Goal: Information Seeking & Learning: Learn about a topic

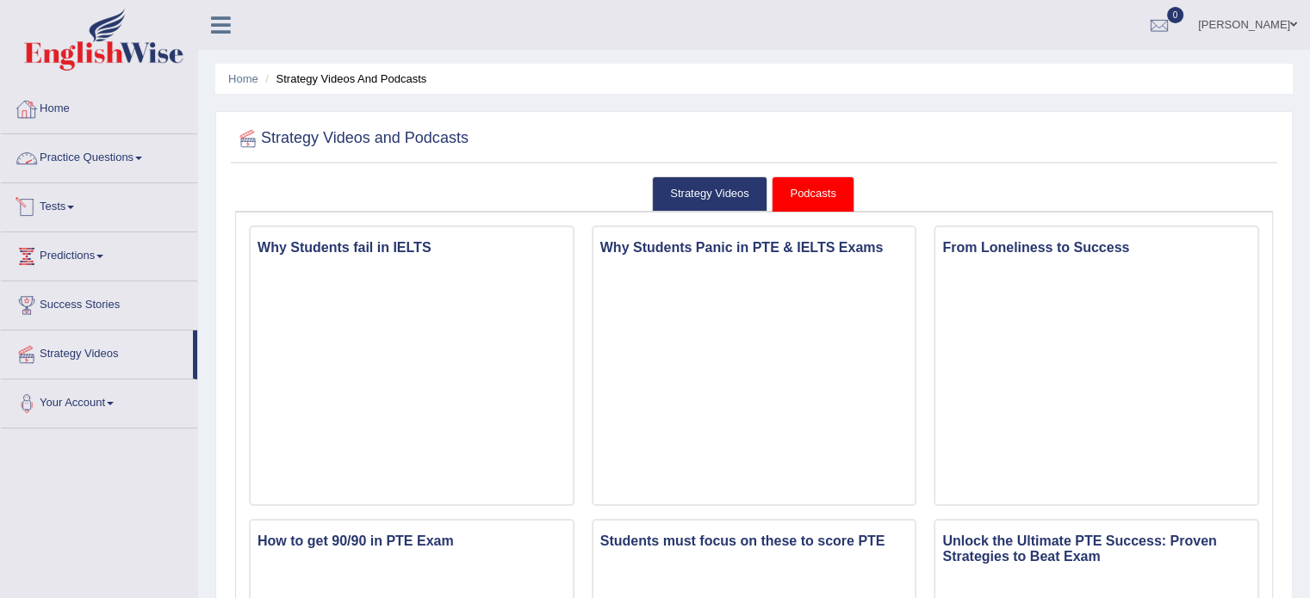
click at [116, 153] on link "Practice Questions" at bounding box center [99, 155] width 196 height 43
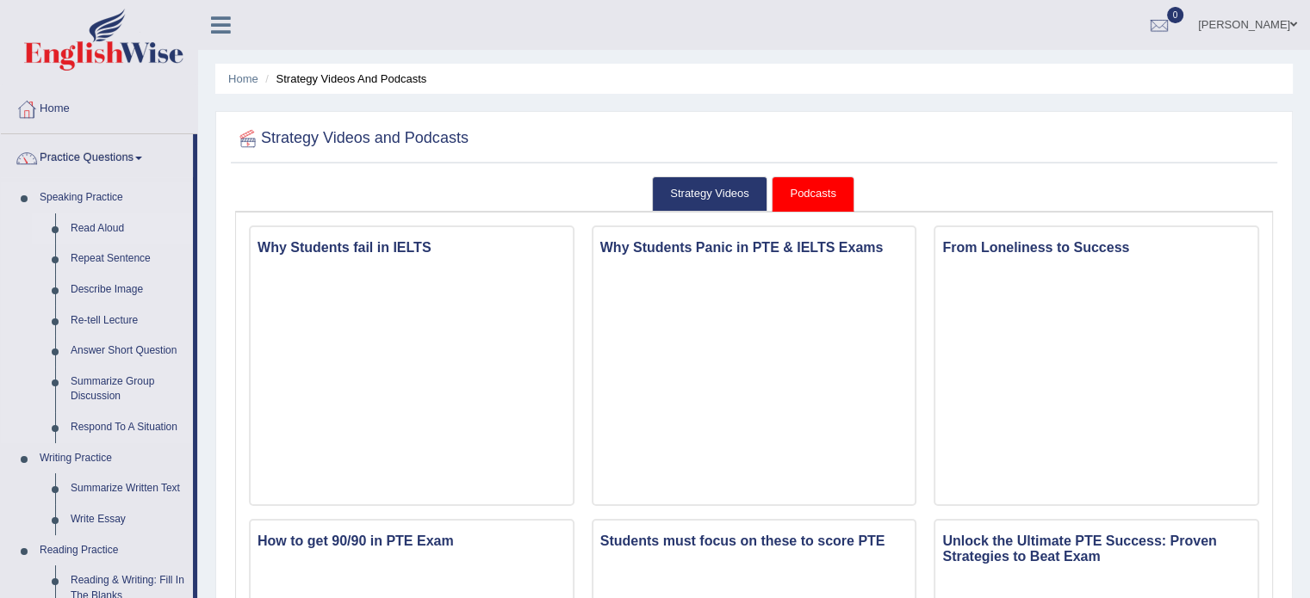
click at [107, 226] on link "Read Aloud" at bounding box center [128, 229] width 130 height 31
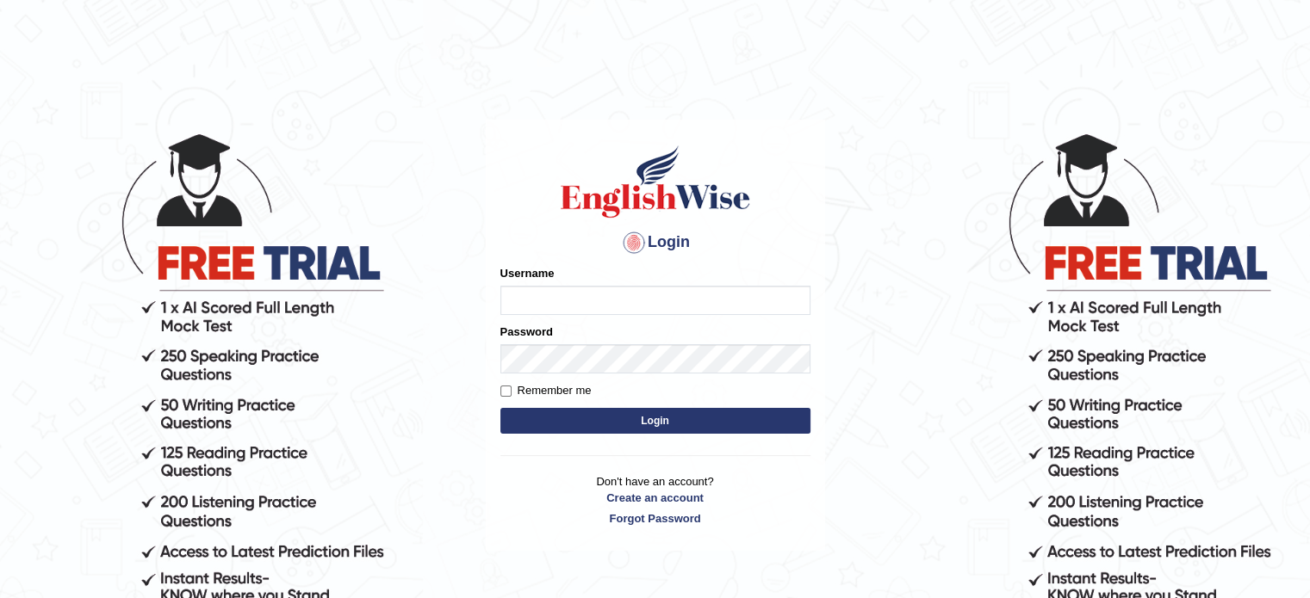
type input "[PERSON_NAME]"
click at [645, 421] on button "Login" at bounding box center [655, 421] width 310 height 26
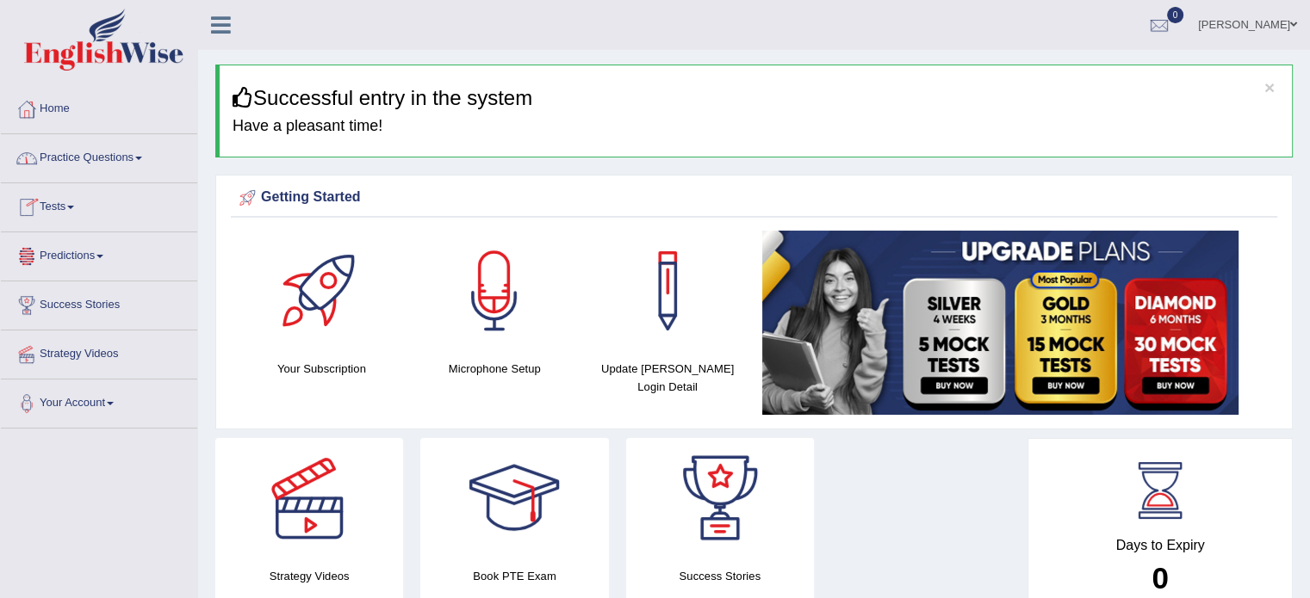
click at [83, 150] on link "Practice Questions" at bounding box center [99, 155] width 196 height 43
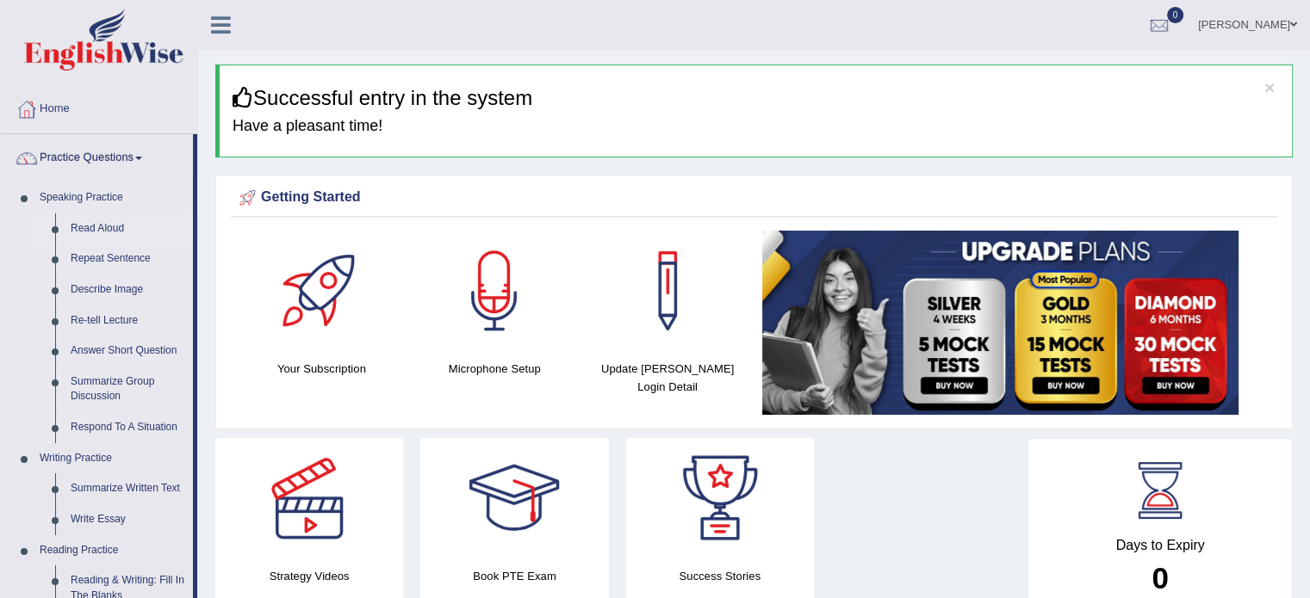
click at [100, 229] on link "Read Aloud" at bounding box center [128, 229] width 130 height 31
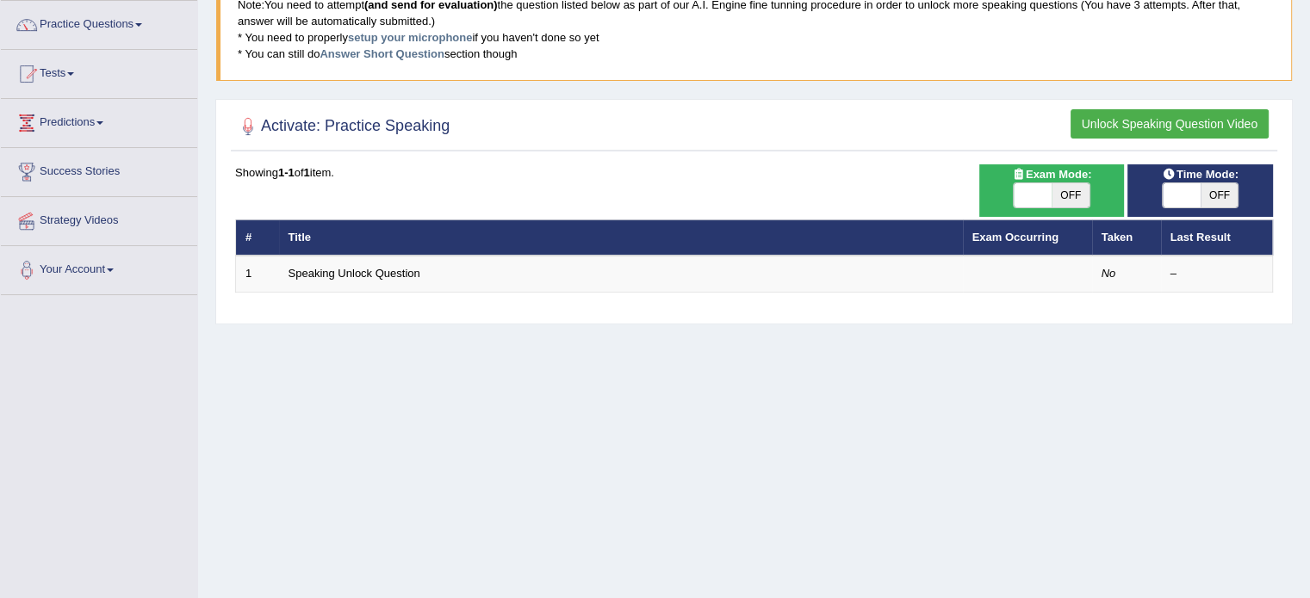
scroll to position [139, 0]
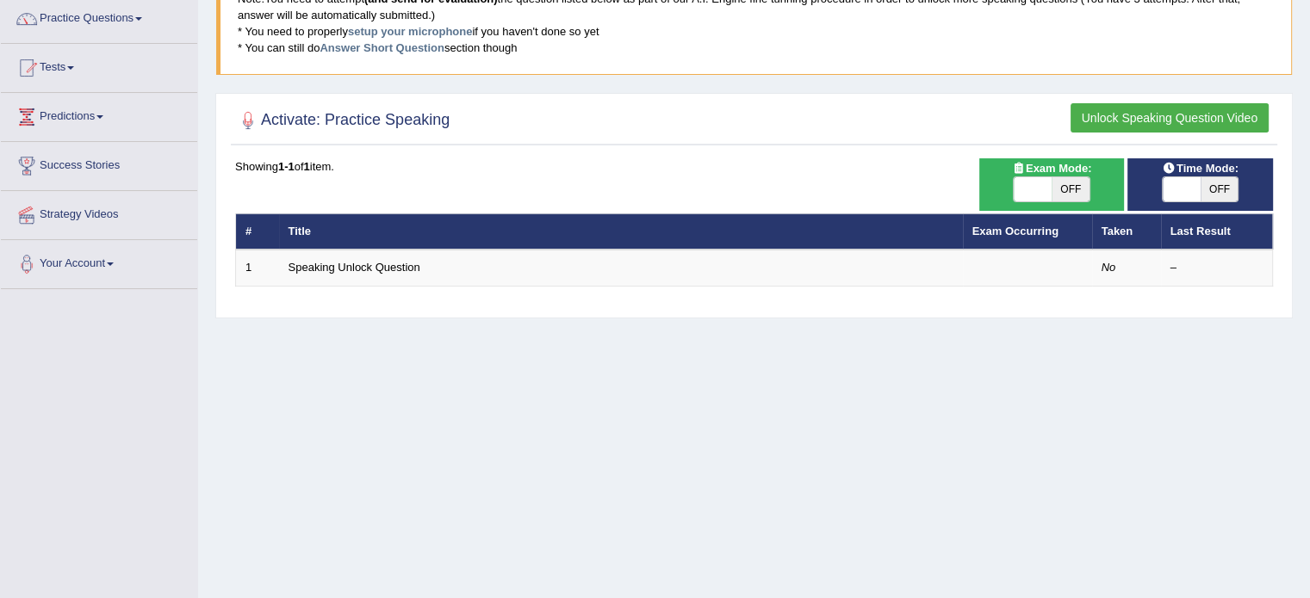
click at [1309, 158] on html "Toggle navigation Home Practice Questions Speaking Practice Read Aloud Repeat S…" at bounding box center [655, 160] width 1310 height 598
click at [449, 231] on th "Title" at bounding box center [621, 232] width 684 height 36
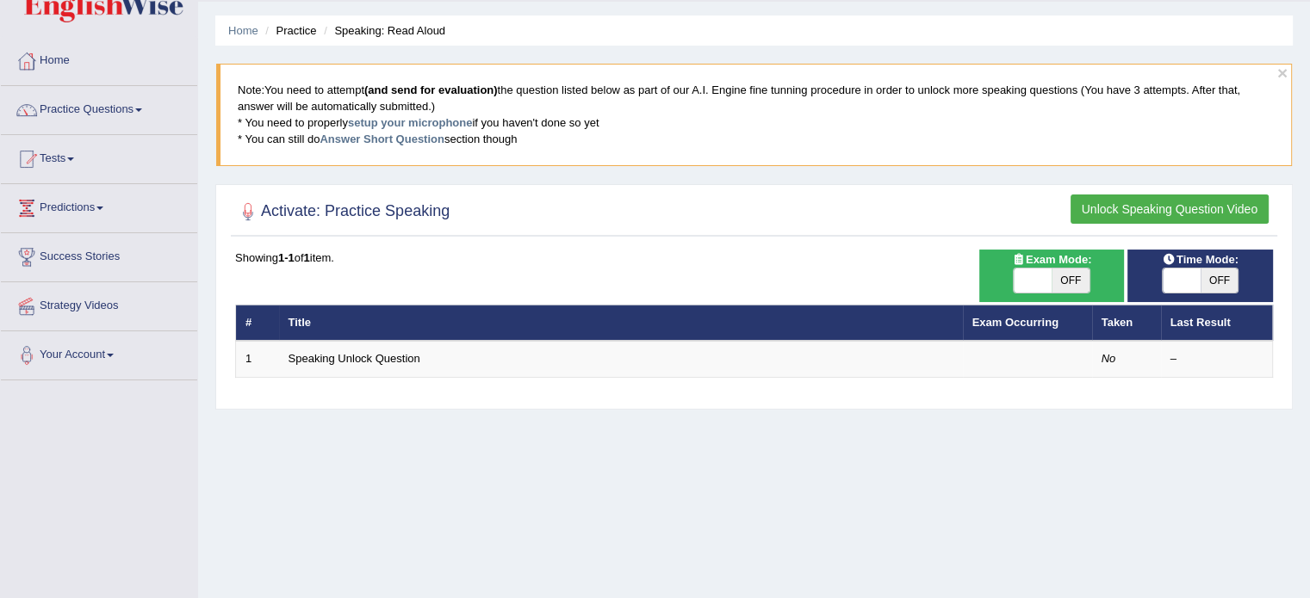
scroll to position [34, 0]
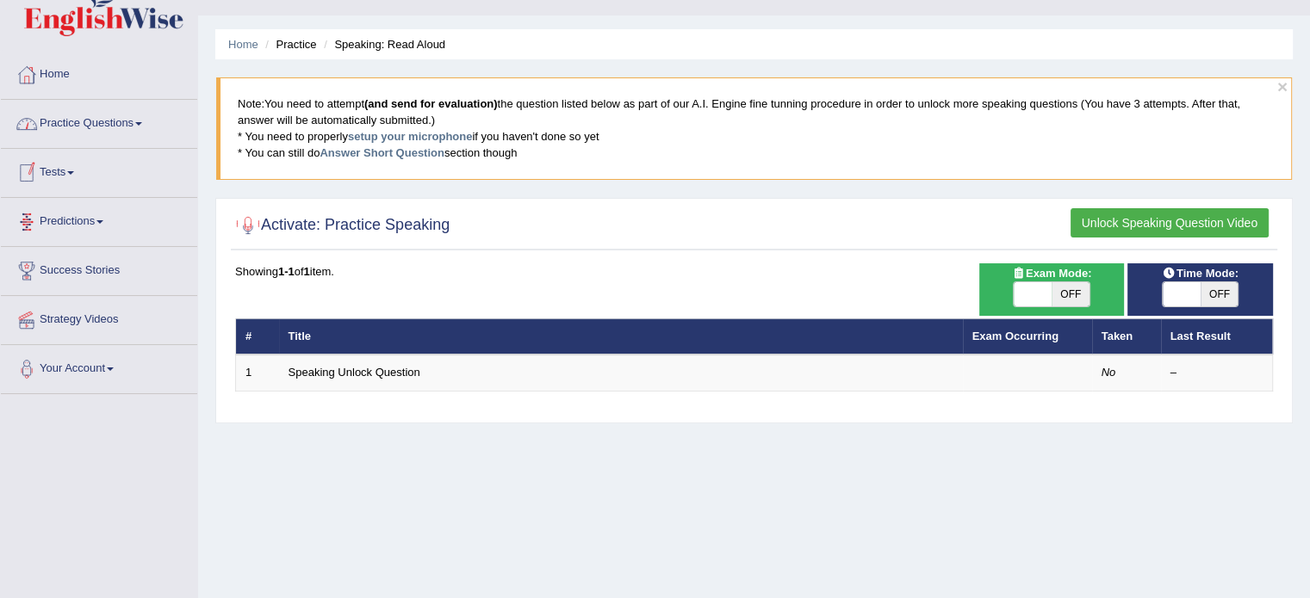
click at [96, 121] on link "Practice Questions" at bounding box center [99, 121] width 196 height 43
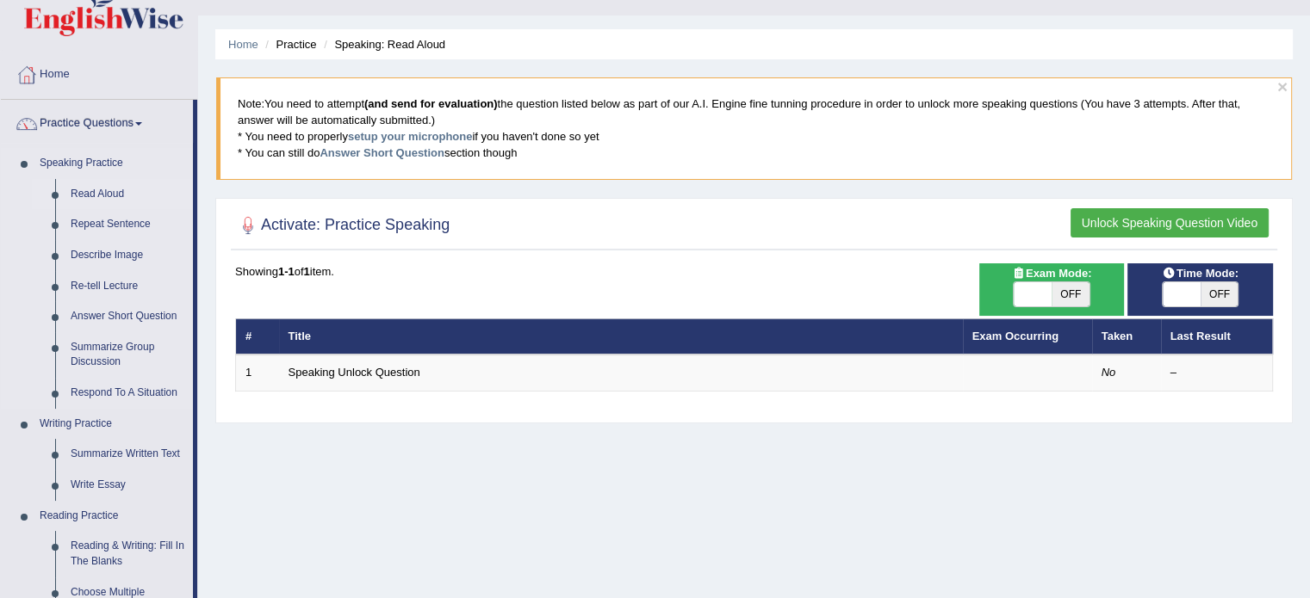
click at [102, 193] on link "Read Aloud" at bounding box center [128, 194] width 130 height 31
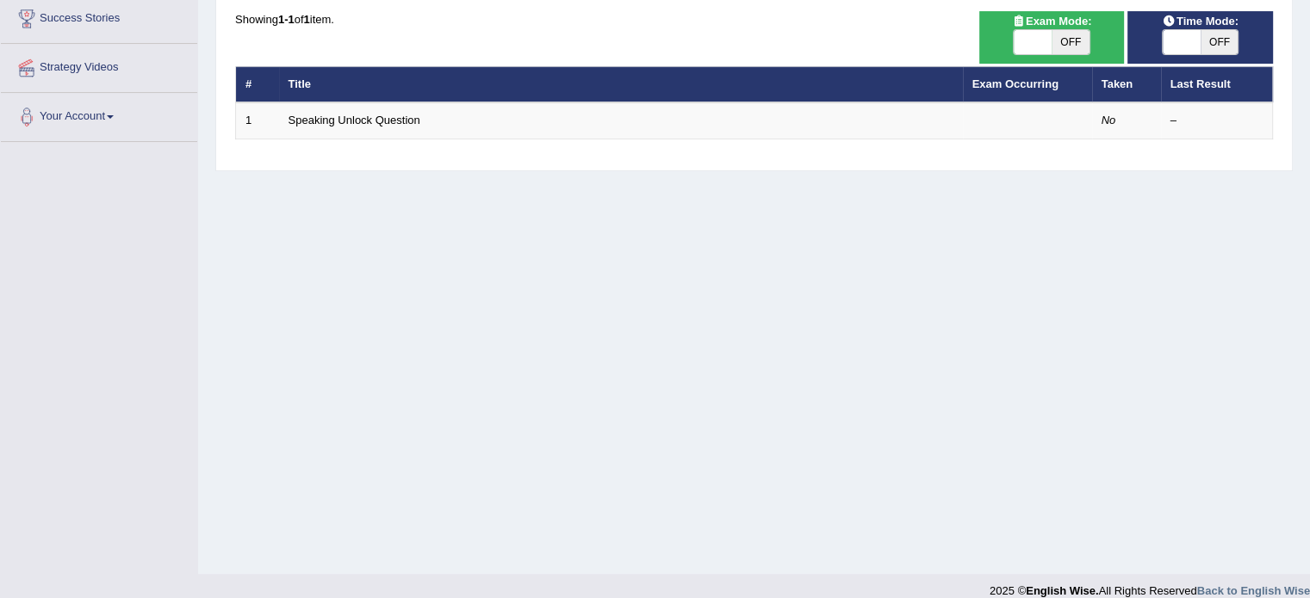
scroll to position [306, 0]
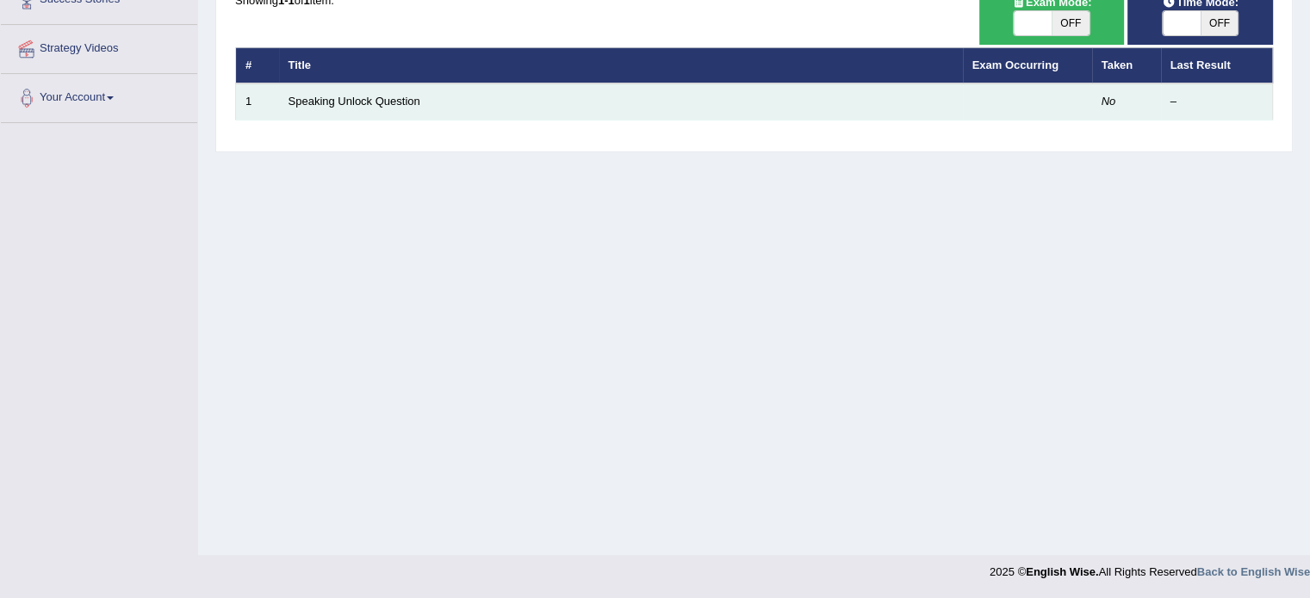
click at [466, 93] on td "Speaking Unlock Question" at bounding box center [621, 102] width 684 height 36
drag, startPoint x: 446, startPoint y: 99, endPoint x: 434, endPoint y: 99, distance: 12.1
click at [442, 99] on td "Speaking Unlock Question" at bounding box center [621, 102] width 684 height 36
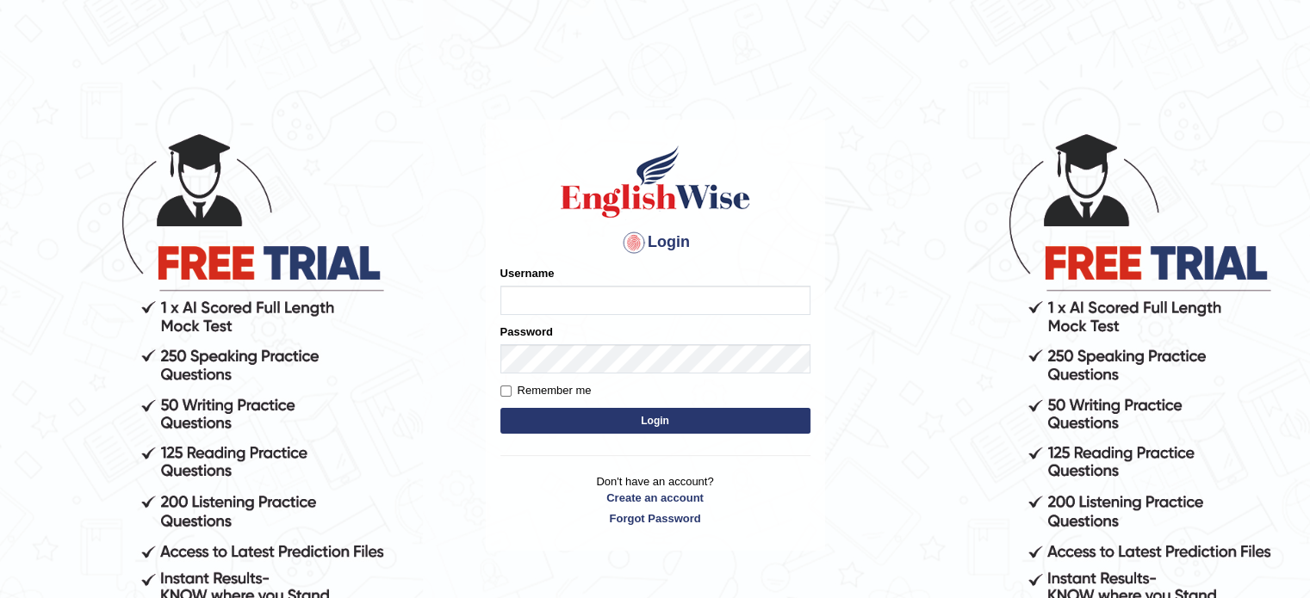
type input "[PERSON_NAME]"
click at [610, 420] on button "Login" at bounding box center [655, 421] width 310 height 26
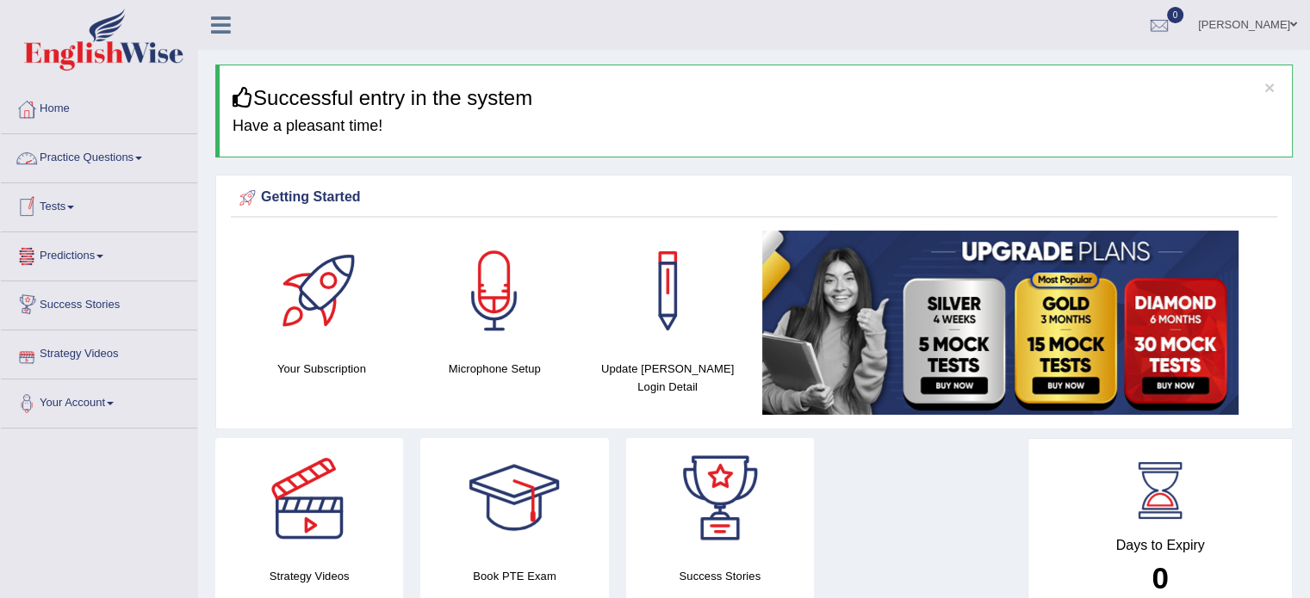
click at [98, 151] on link "Practice Questions" at bounding box center [99, 155] width 196 height 43
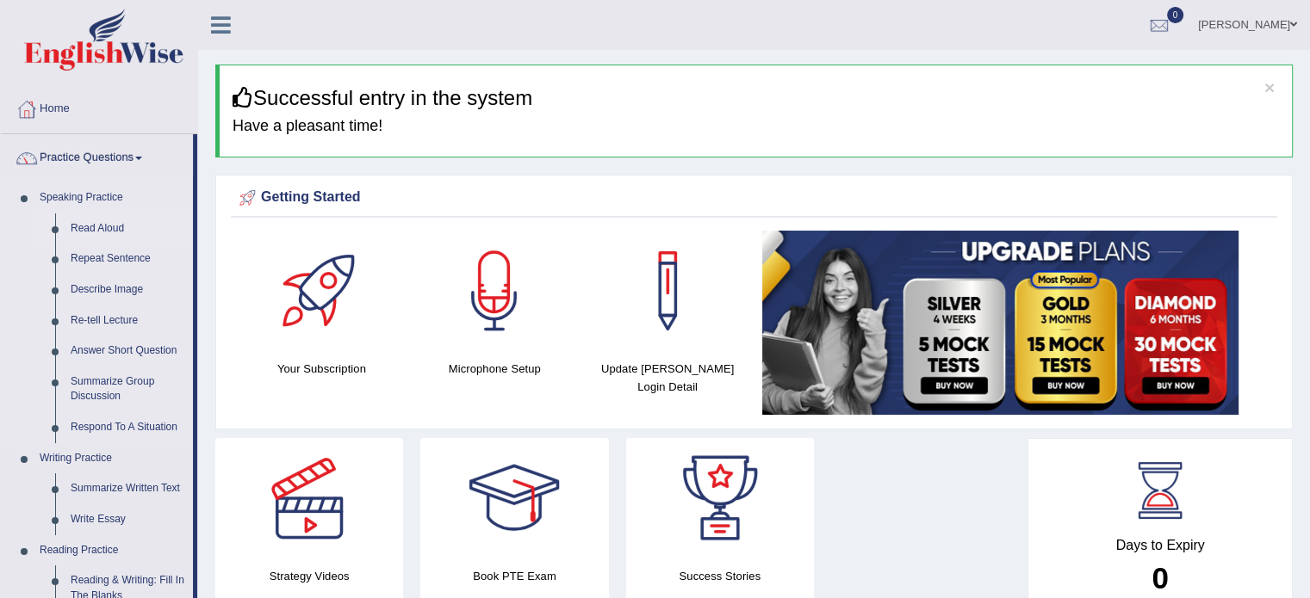
click at [99, 226] on link "Read Aloud" at bounding box center [128, 229] width 130 height 31
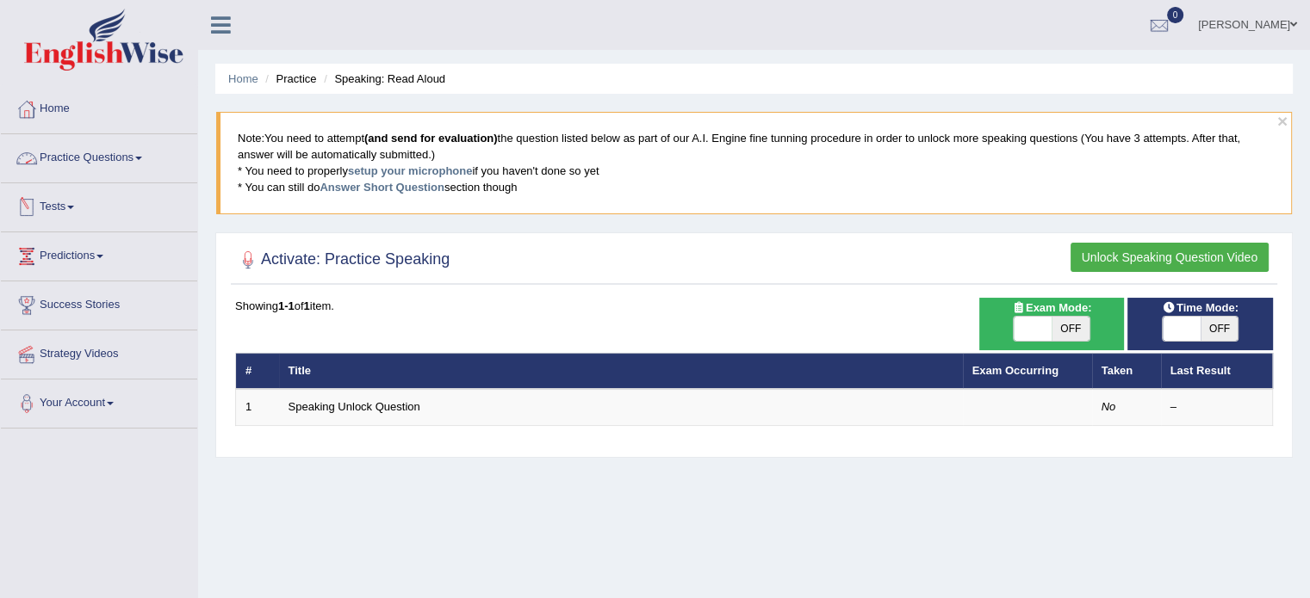
click at [93, 157] on link "Practice Questions" at bounding box center [99, 155] width 196 height 43
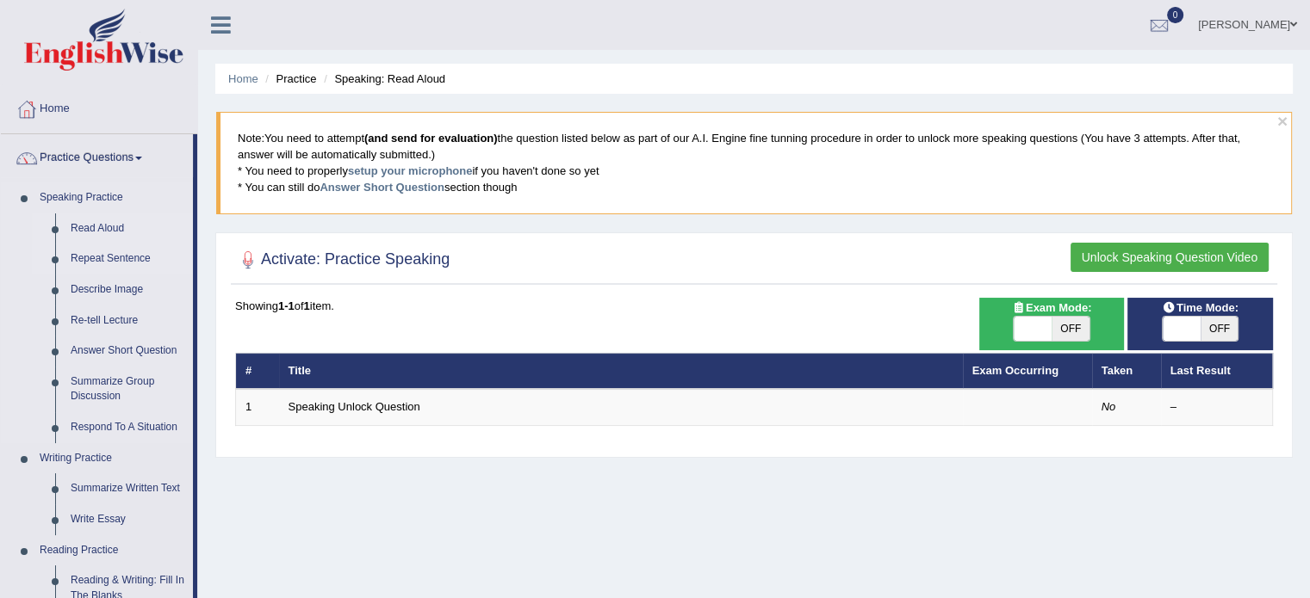
click at [101, 263] on link "Repeat Sentence" at bounding box center [128, 259] width 130 height 31
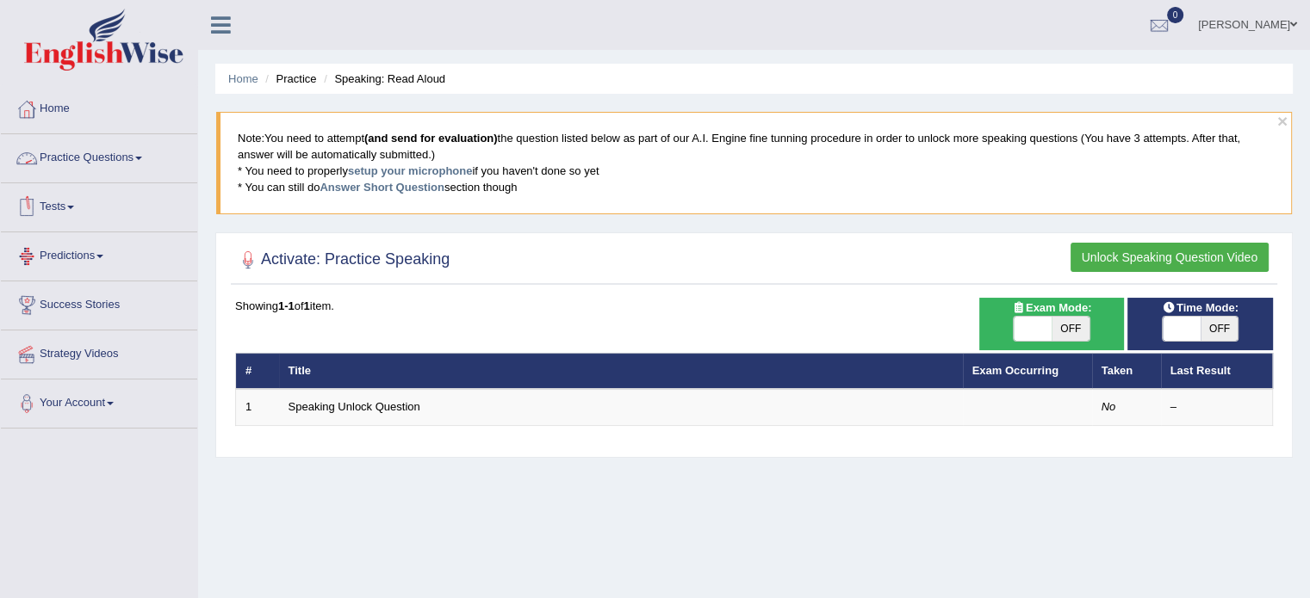
click at [96, 149] on link "Practice Questions" at bounding box center [99, 155] width 196 height 43
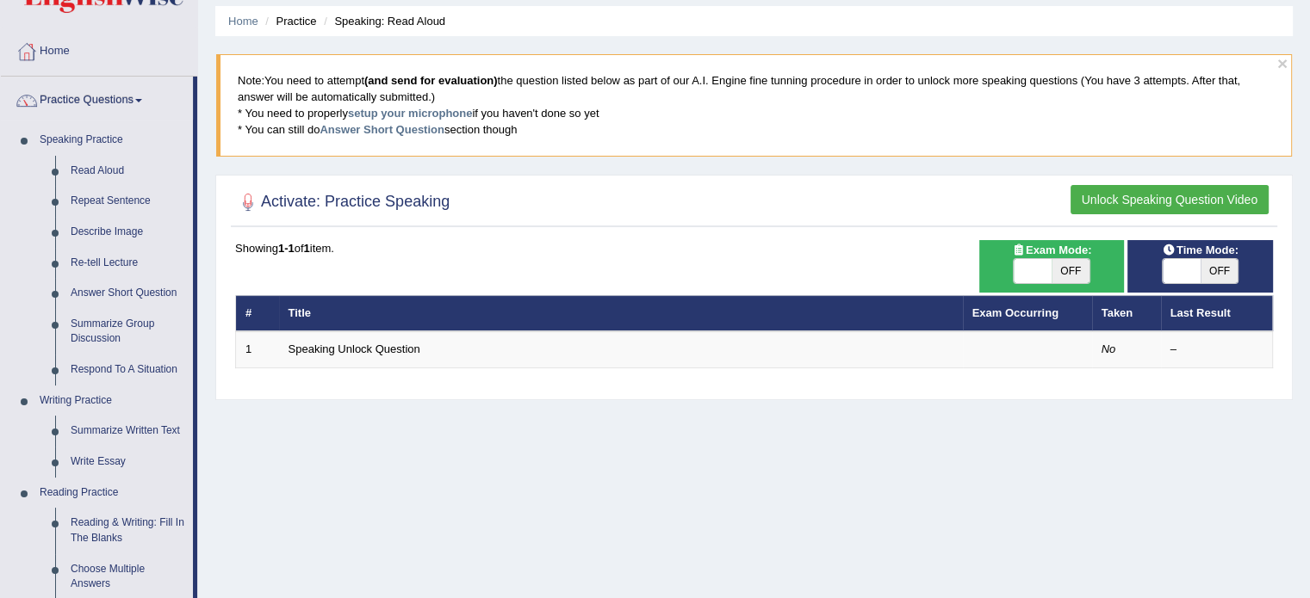
scroll to position [72, 0]
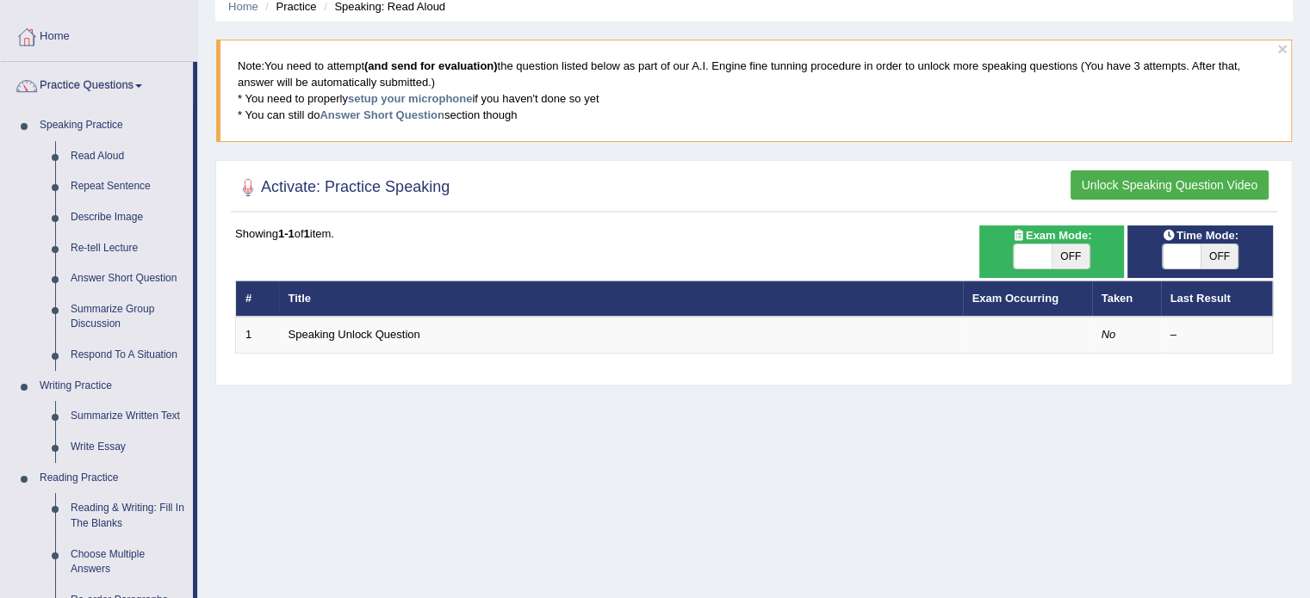
click at [1194, 172] on button "Unlock Speaking Question Video" at bounding box center [1169, 184] width 198 height 29
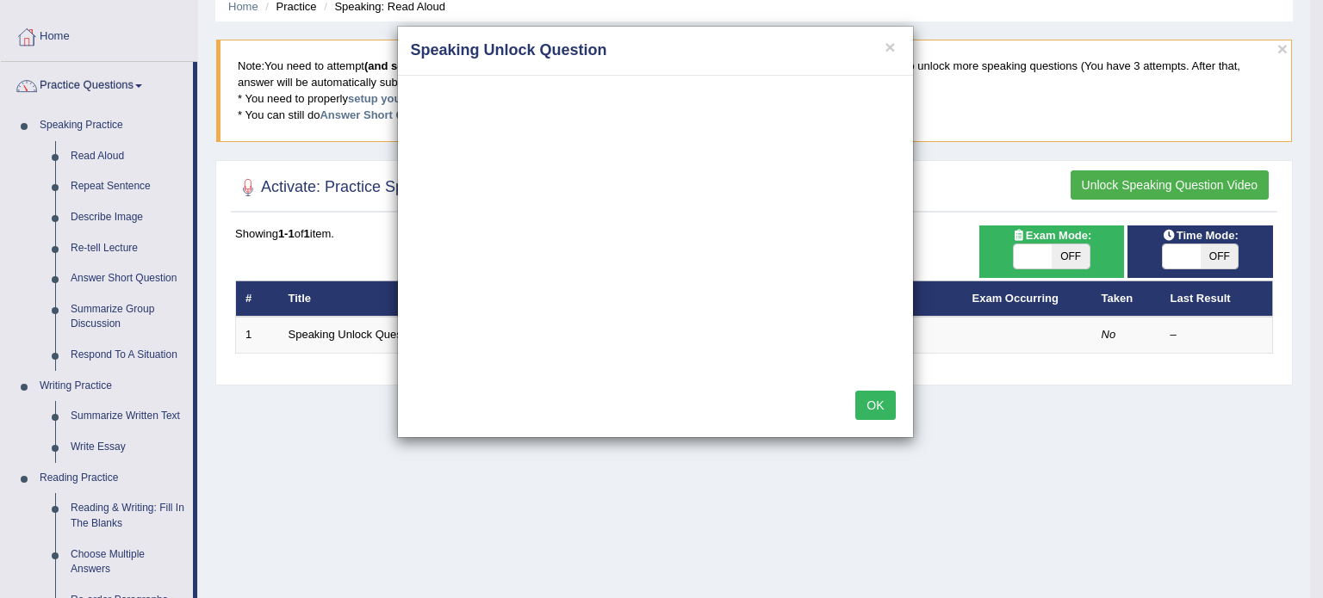
click at [895, 41] on h4 "Speaking Unlock Question" at bounding box center [655, 51] width 489 height 22
click at [895, 43] on button "×" at bounding box center [889, 47] width 10 height 18
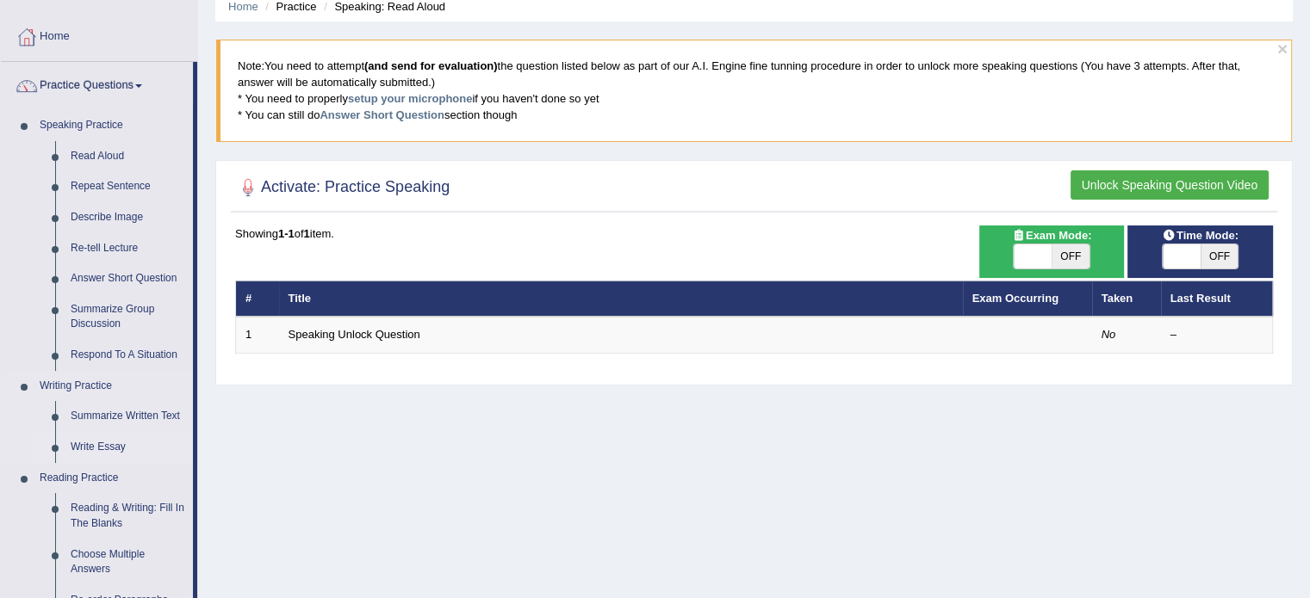
click at [115, 445] on link "Write Essay" at bounding box center [128, 447] width 130 height 31
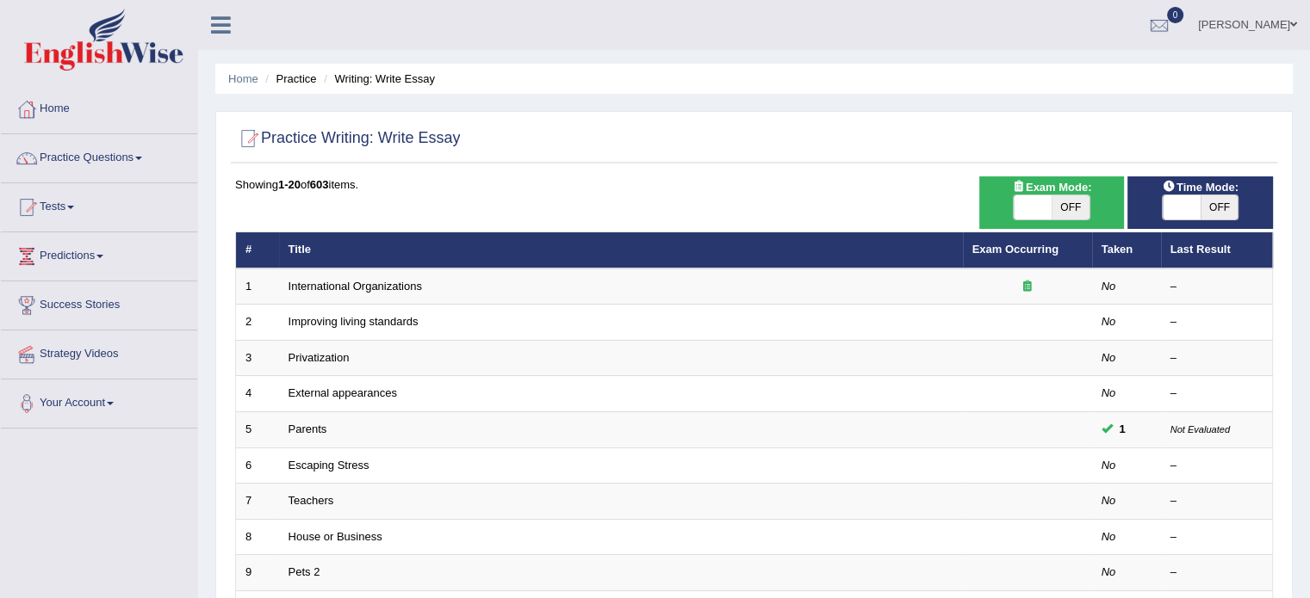
click at [83, 159] on link "Practice Questions" at bounding box center [99, 155] width 196 height 43
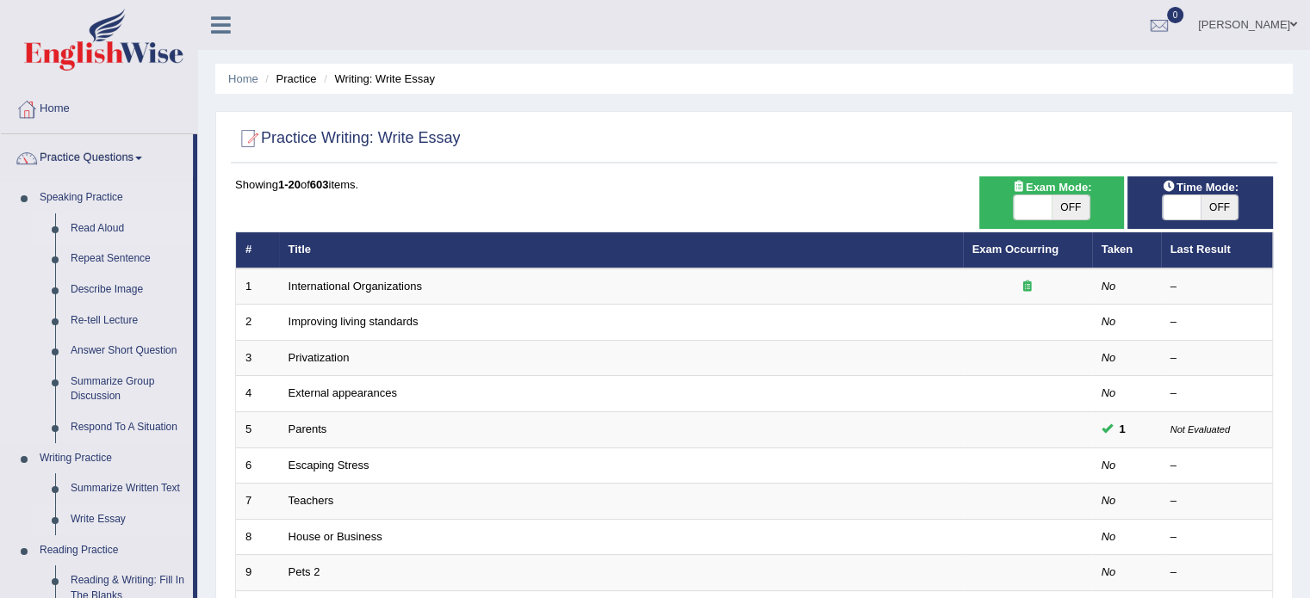
click at [96, 222] on link "Read Aloud" at bounding box center [128, 229] width 130 height 31
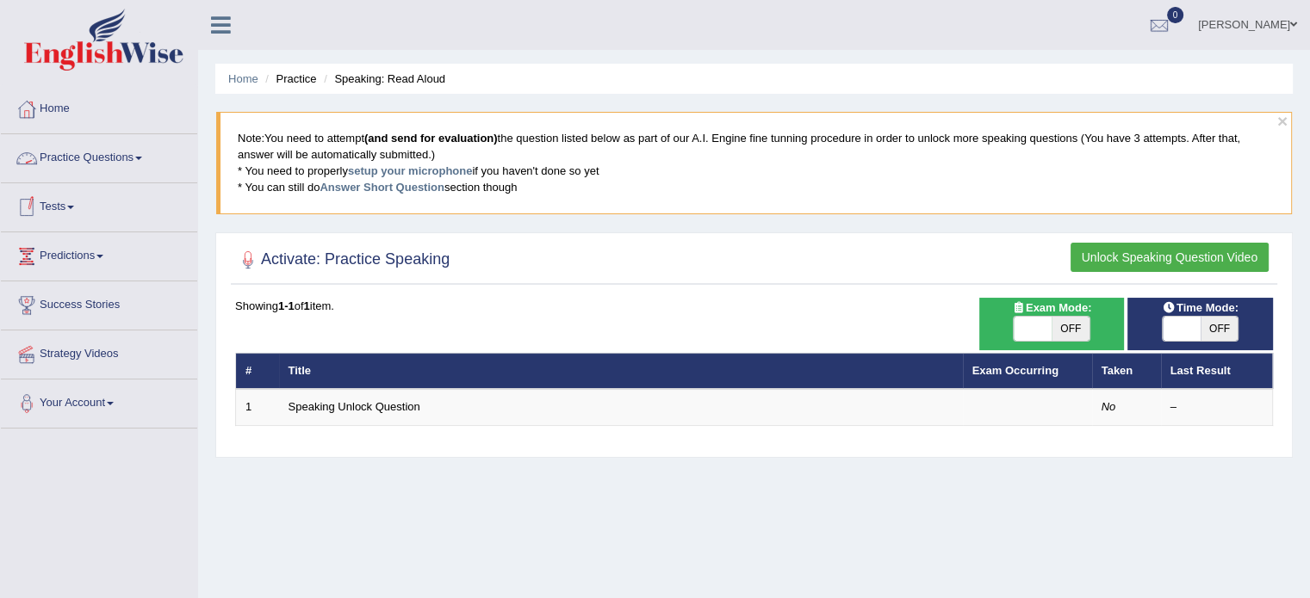
click at [91, 155] on link "Practice Questions" at bounding box center [99, 155] width 196 height 43
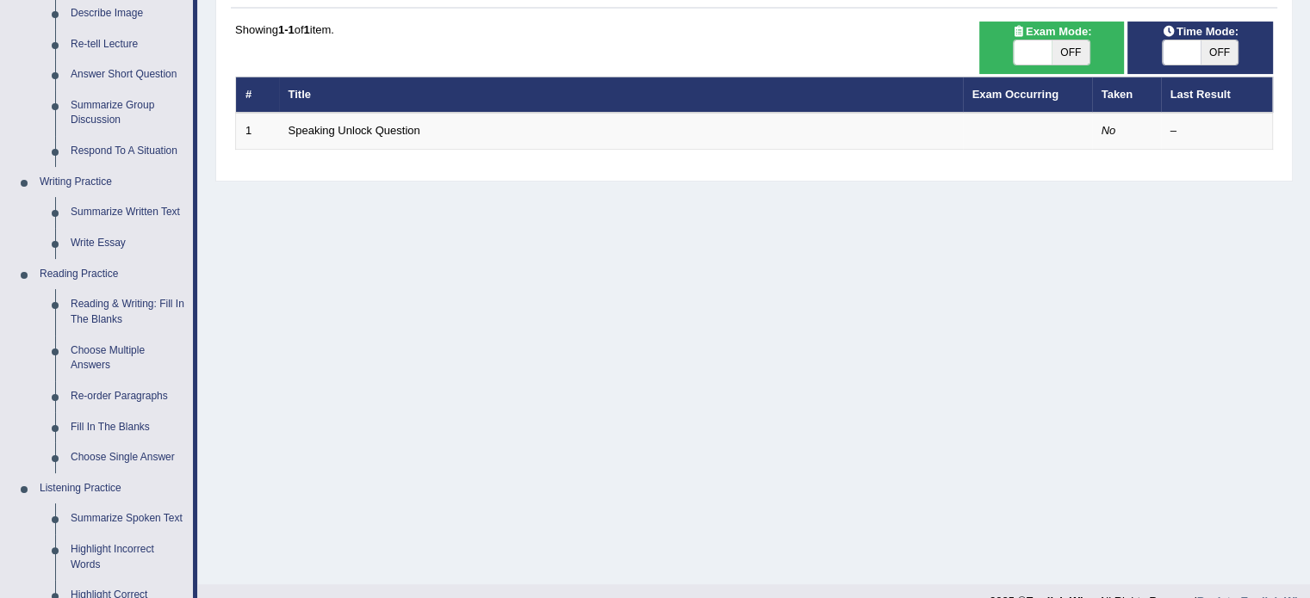
scroll to position [278, 0]
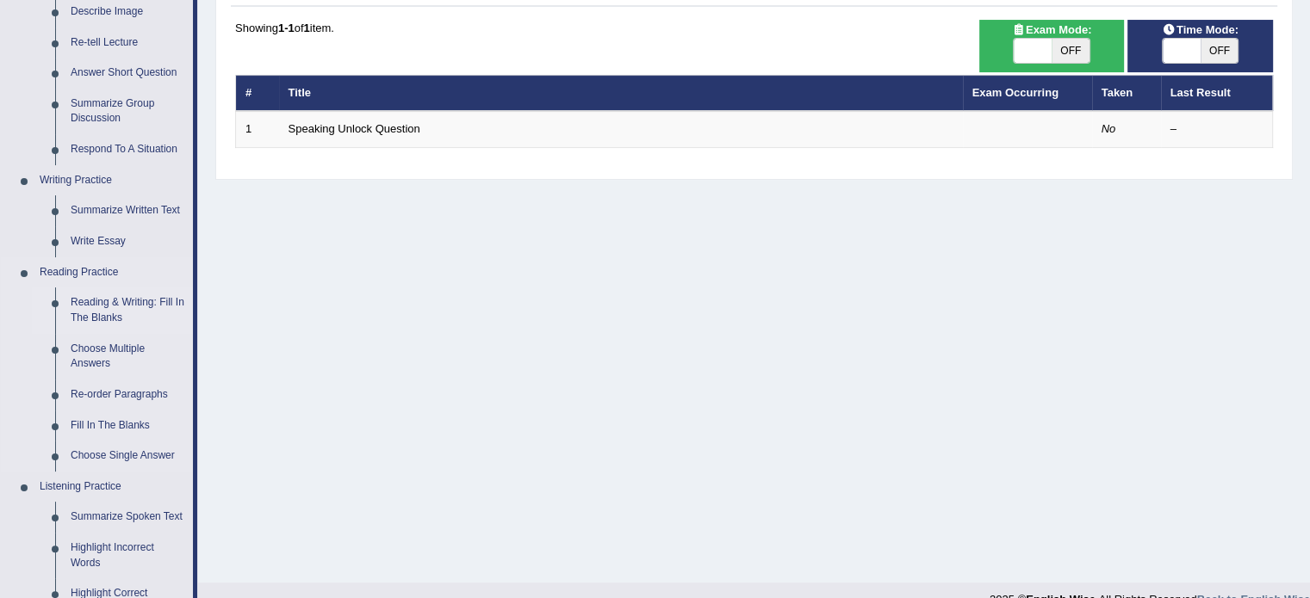
click at [133, 300] on link "Reading & Writing: Fill In The Blanks" at bounding box center [128, 311] width 130 height 46
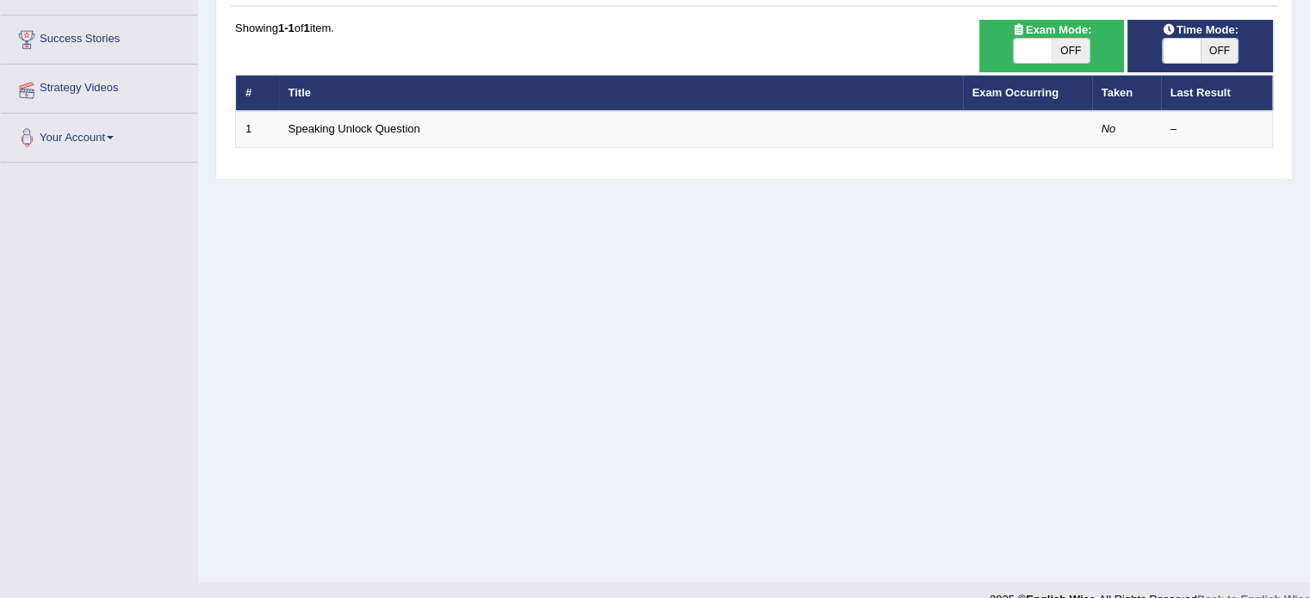
scroll to position [276, 0]
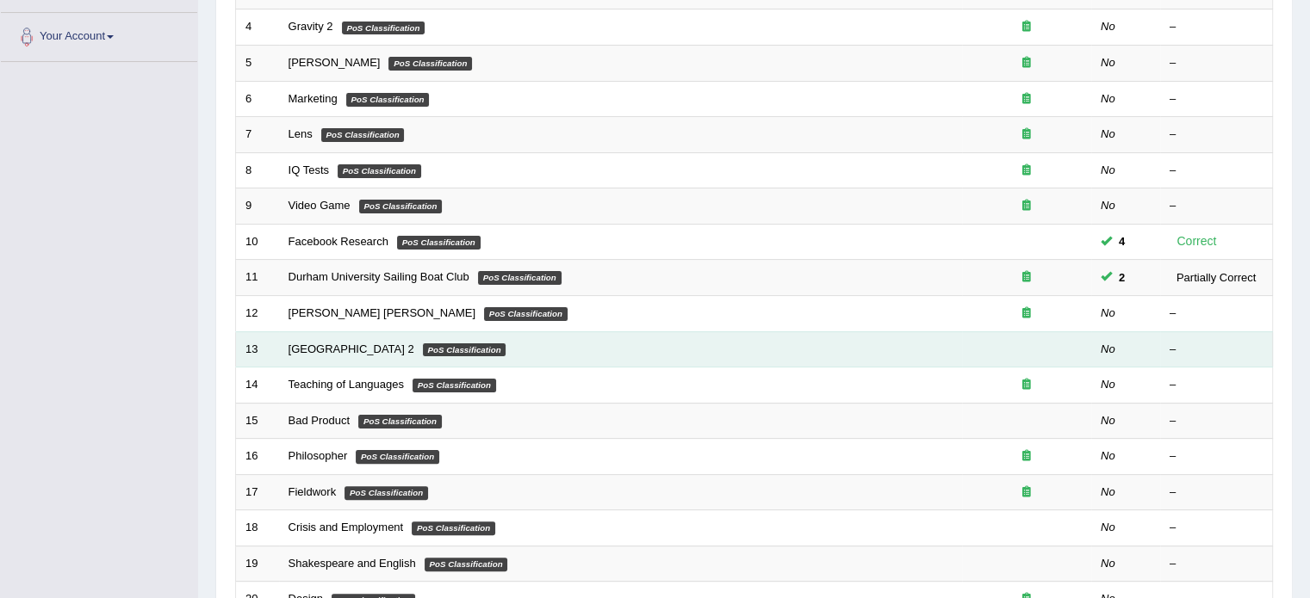
scroll to position [365, 0]
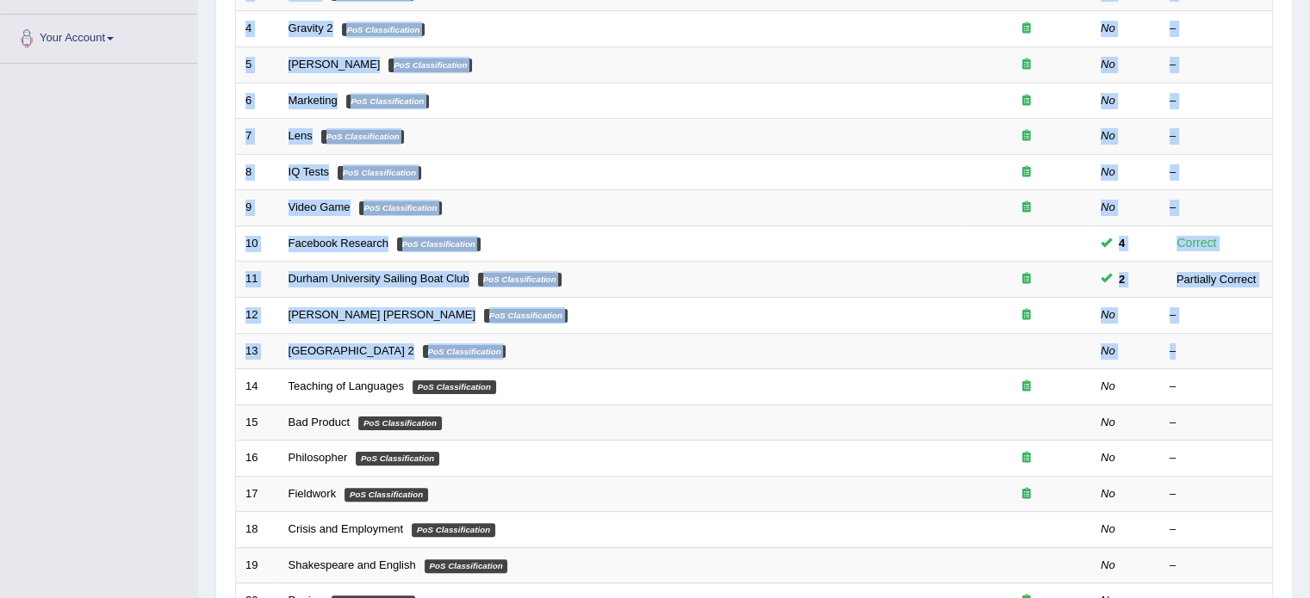
drag, startPoint x: 1267, startPoint y: 358, endPoint x: 1277, endPoint y: 356, distance: 9.8
click at [1277, 356] on div "Practice Reading & Writing: Fill In The Blanks Time Mode: ON OFF Exam Mode: ON …" at bounding box center [753, 232] width 1077 height 973
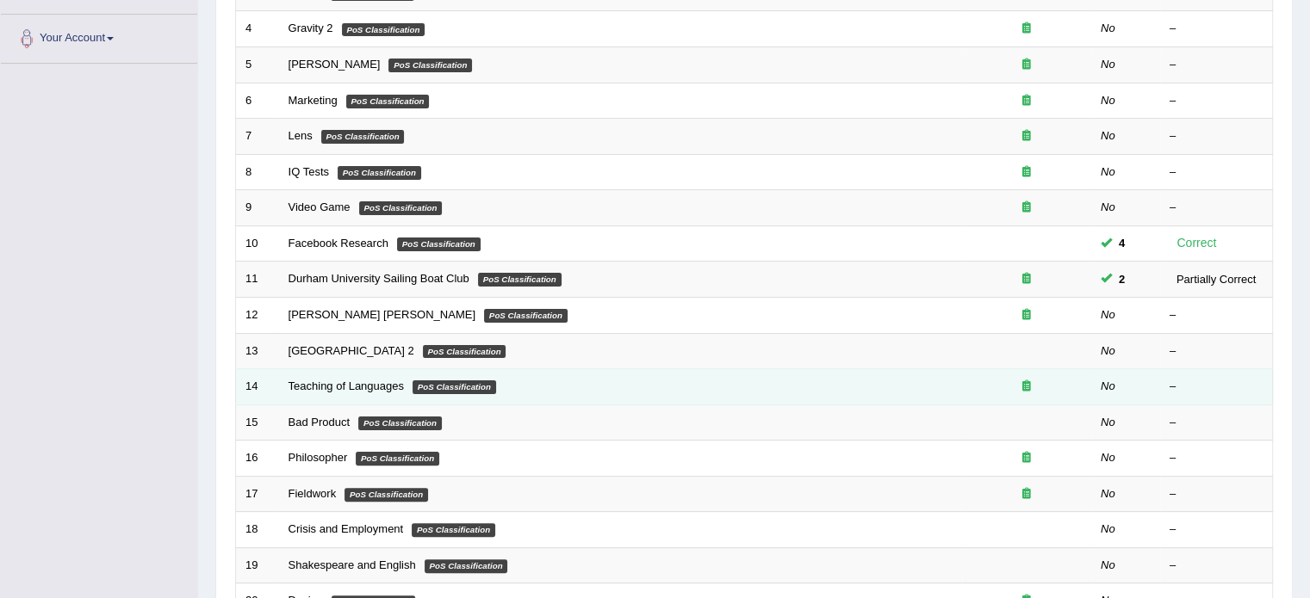
drag, startPoint x: 766, startPoint y: 366, endPoint x: 783, endPoint y: 364, distance: 16.4
click at [780, 369] on td "Teaching of Languages PoS Classification" at bounding box center [620, 387] width 683 height 36
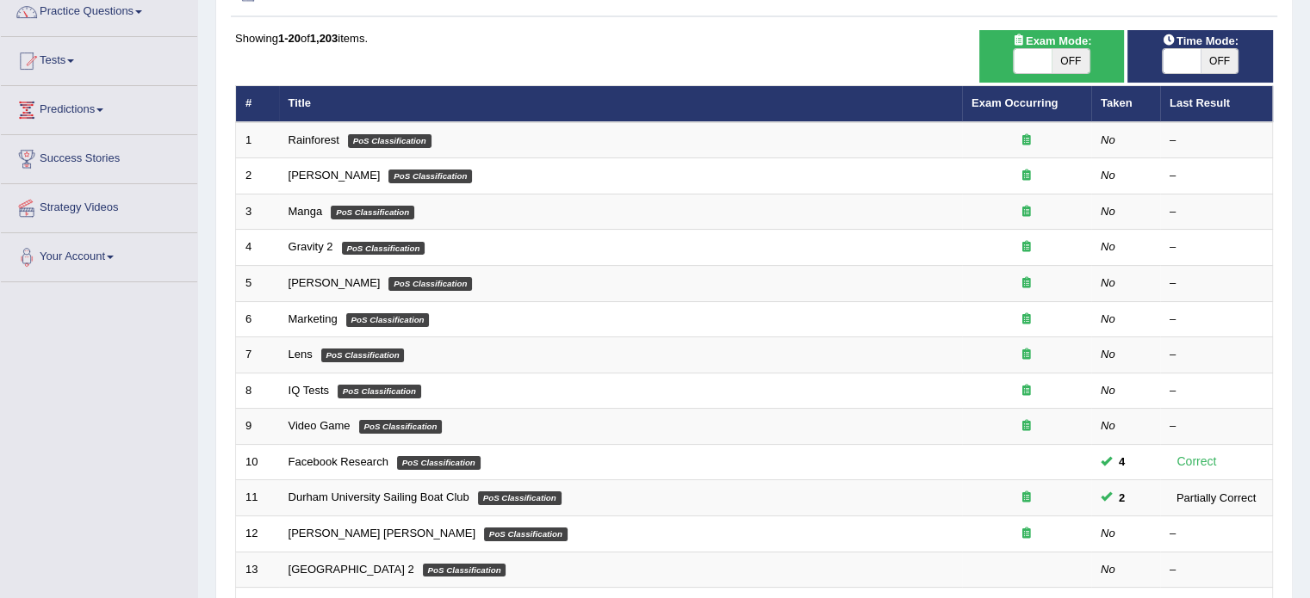
scroll to position [0, 0]
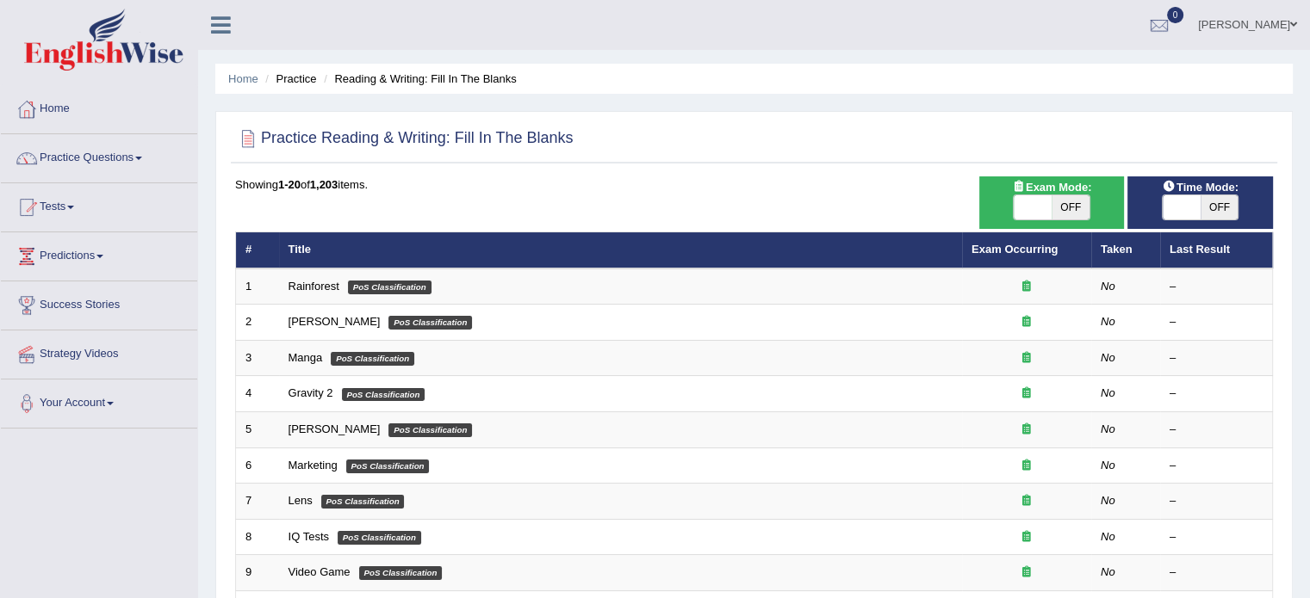
click at [103, 163] on link "Practice Questions" at bounding box center [99, 155] width 196 height 43
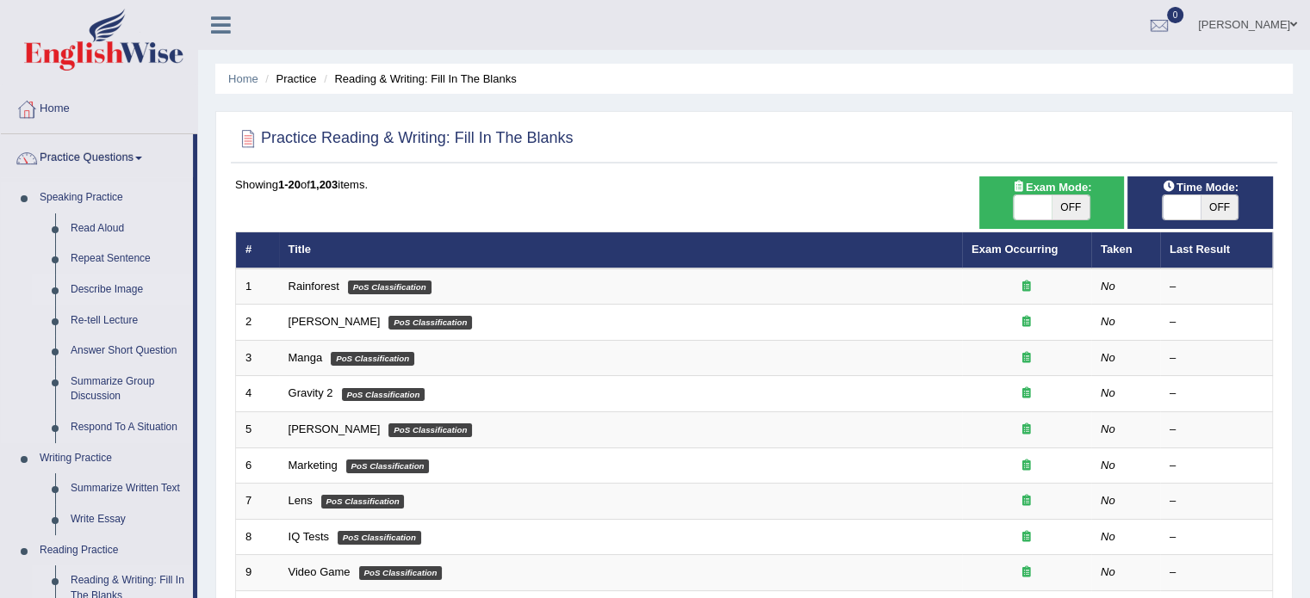
click at [124, 292] on link "Describe Image" at bounding box center [128, 290] width 130 height 31
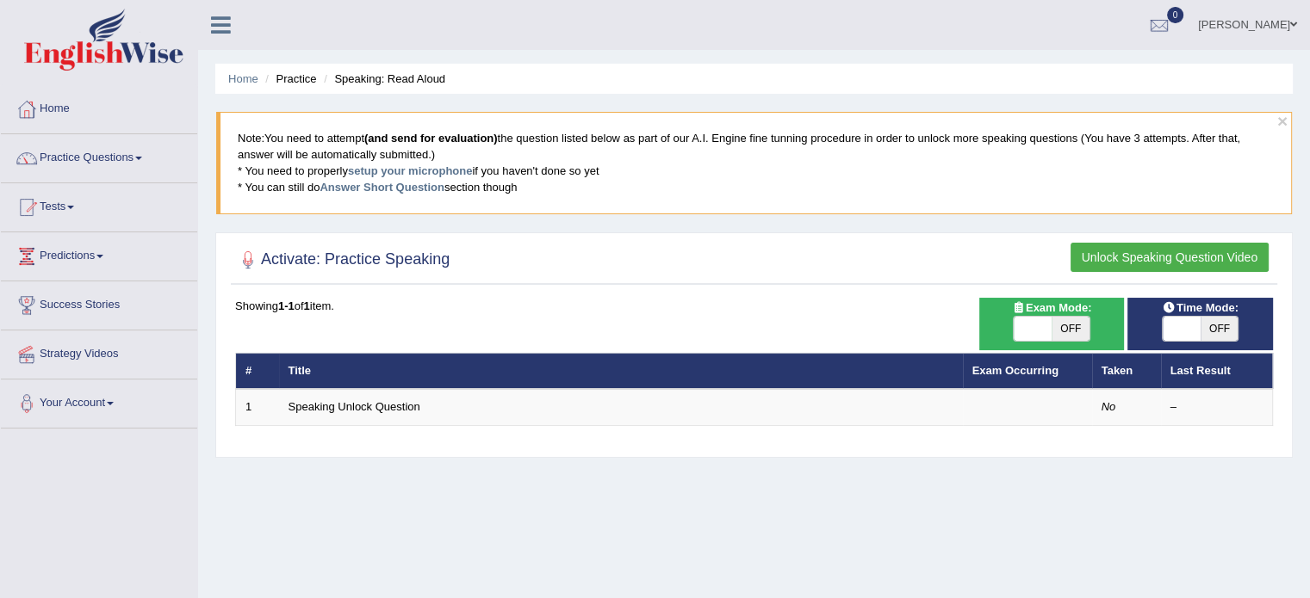
click at [398, 263] on h2 "Activate: Practice Speaking" at bounding box center [342, 260] width 214 height 26
click at [1071, 330] on span "OFF" at bounding box center [1070, 329] width 38 height 24
checkbox input "true"
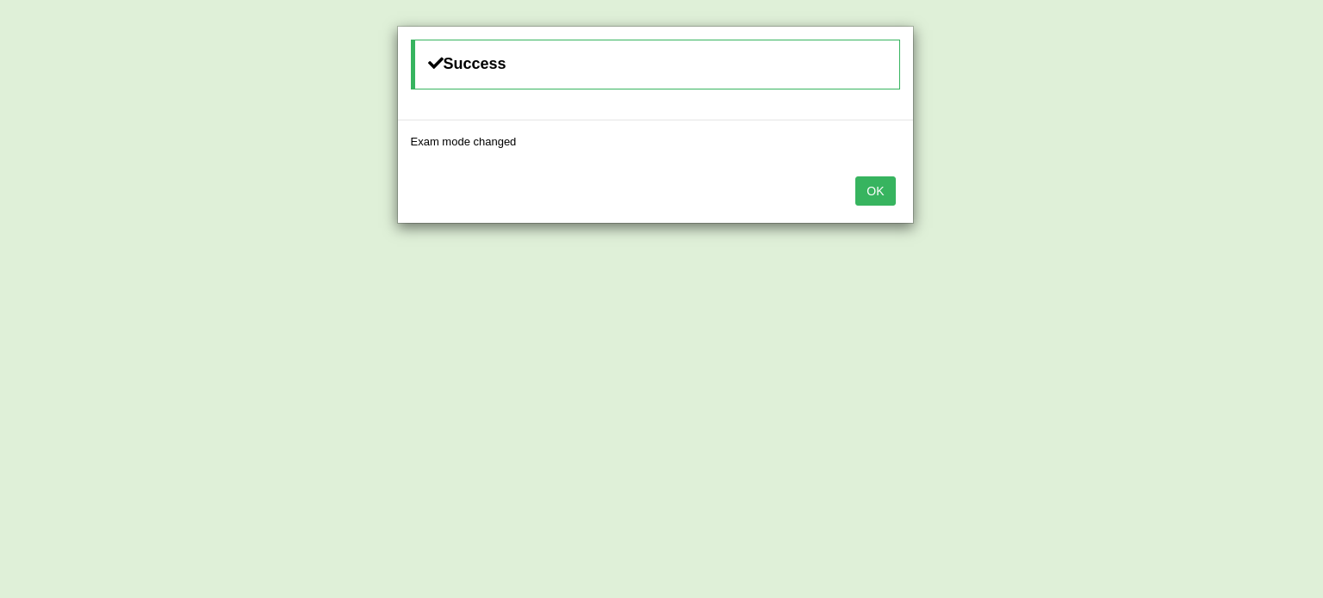
click at [891, 188] on button "OK" at bounding box center [875, 191] width 40 height 29
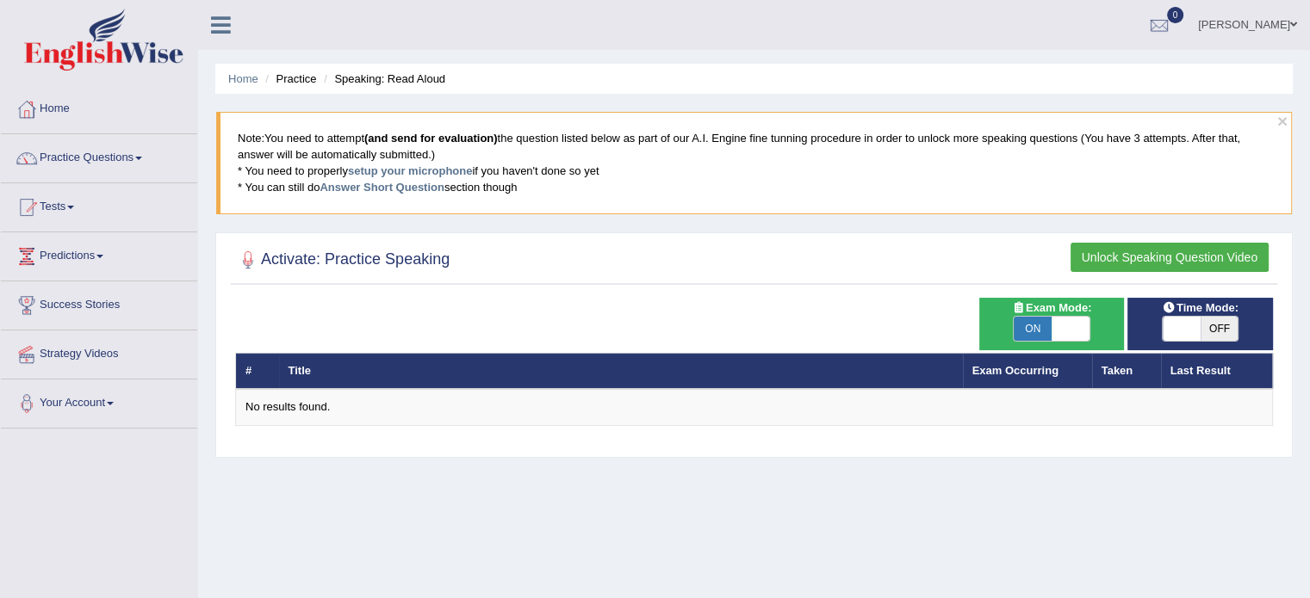
checkbox input "true"
click at [1200, 318] on span at bounding box center [1219, 329] width 38 height 24
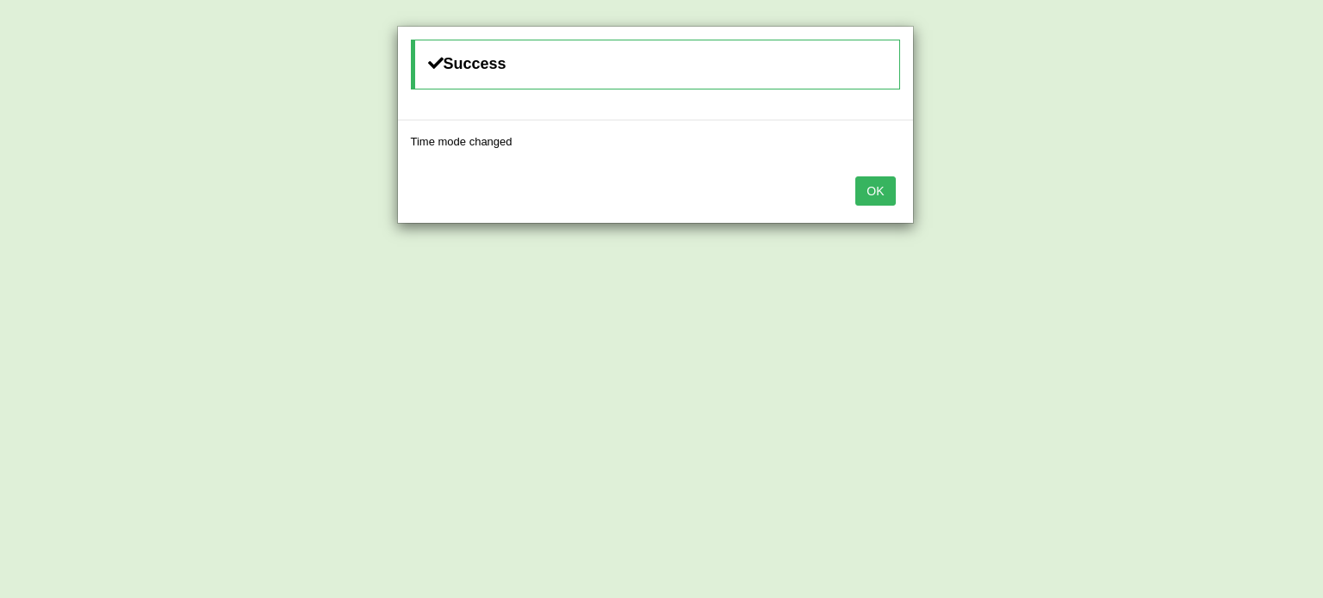
click at [879, 186] on button "OK" at bounding box center [875, 191] width 40 height 29
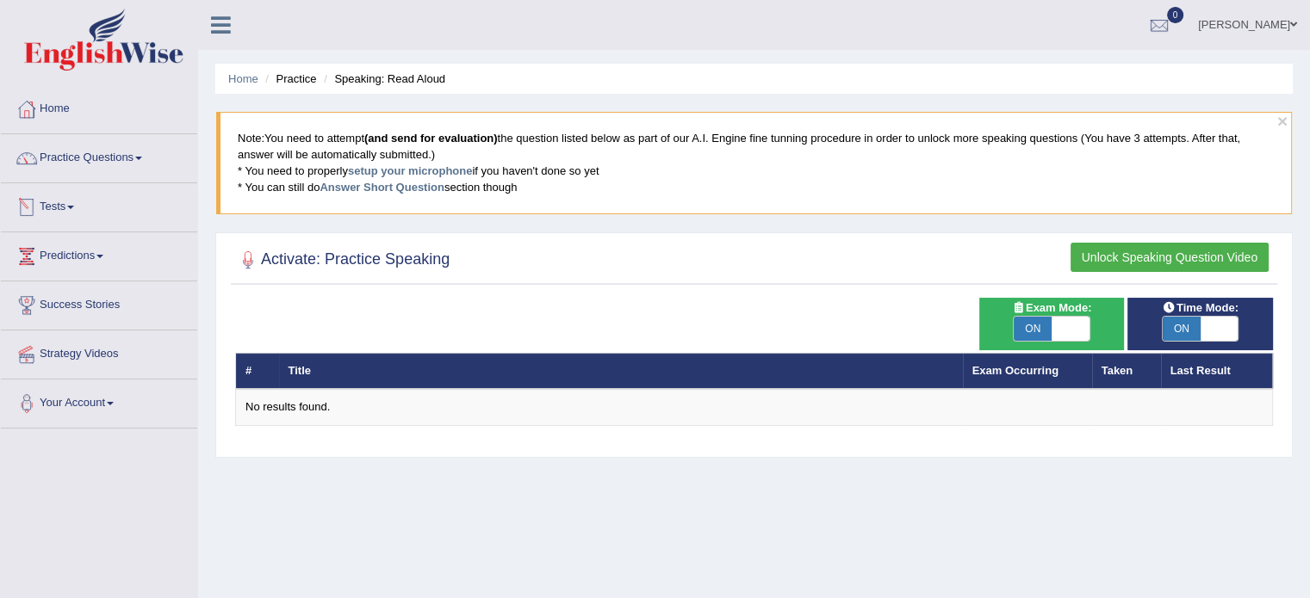
click at [105, 153] on link "Practice Questions" at bounding box center [99, 155] width 196 height 43
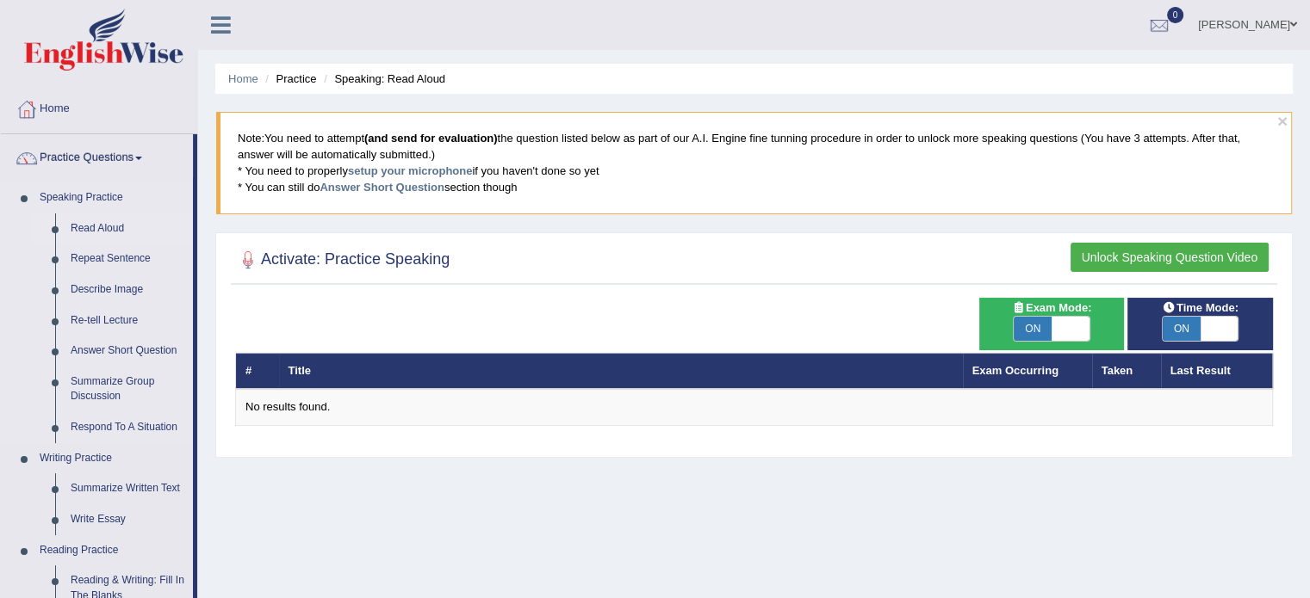
click at [104, 223] on link "Read Aloud" at bounding box center [128, 229] width 130 height 31
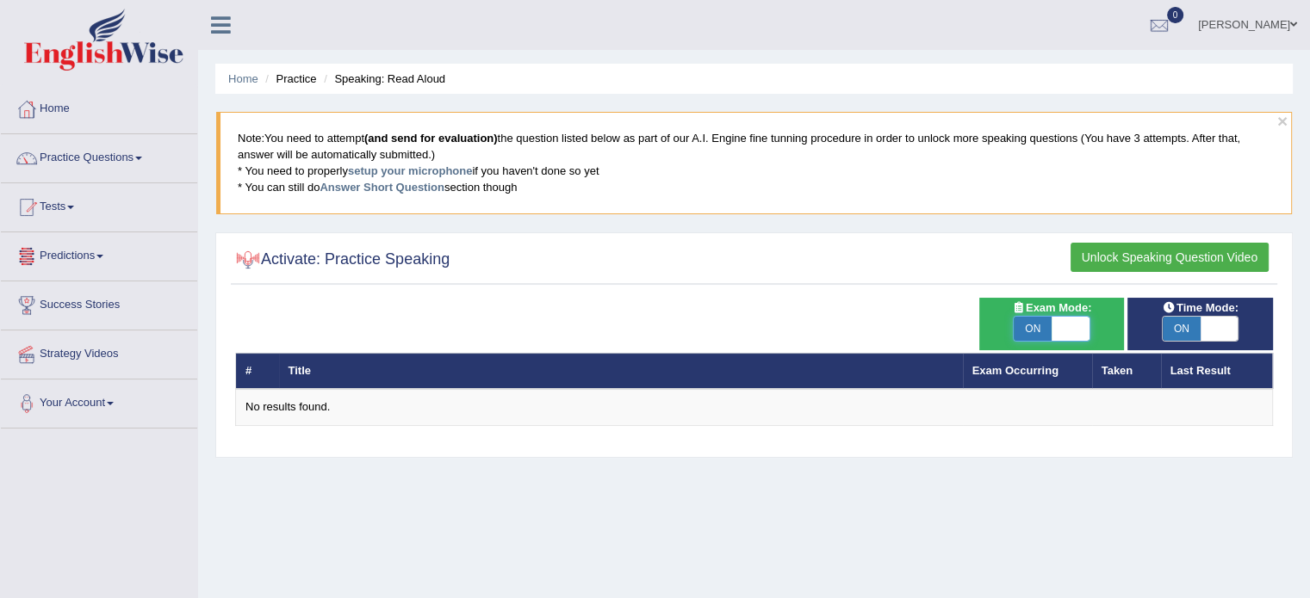
click at [1064, 328] on span at bounding box center [1070, 329] width 38 height 24
checkbox input "false"
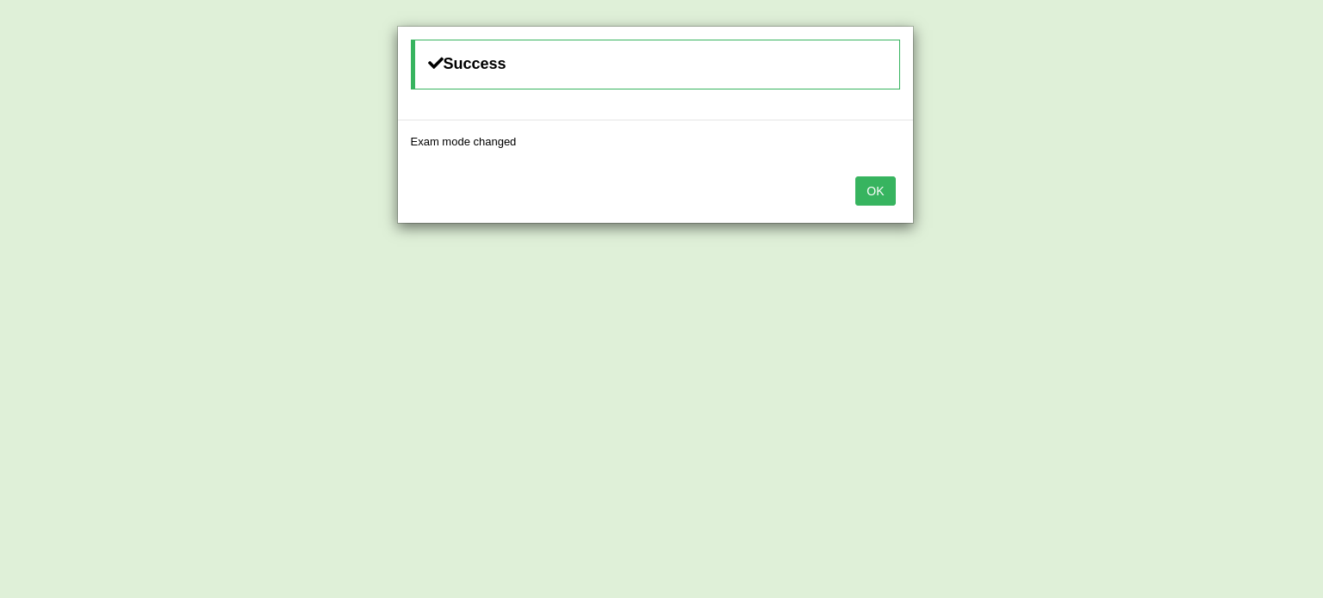
click at [874, 190] on button "OK" at bounding box center [875, 191] width 40 height 29
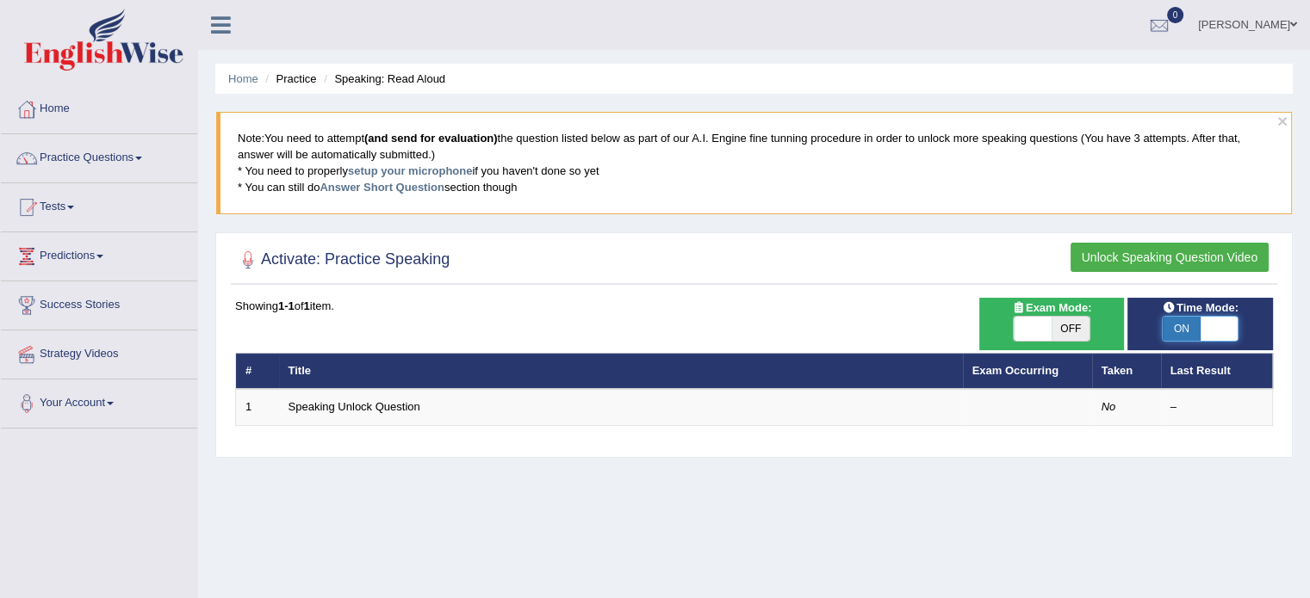
click at [1216, 330] on span at bounding box center [1219, 329] width 38 height 24
checkbox input "false"
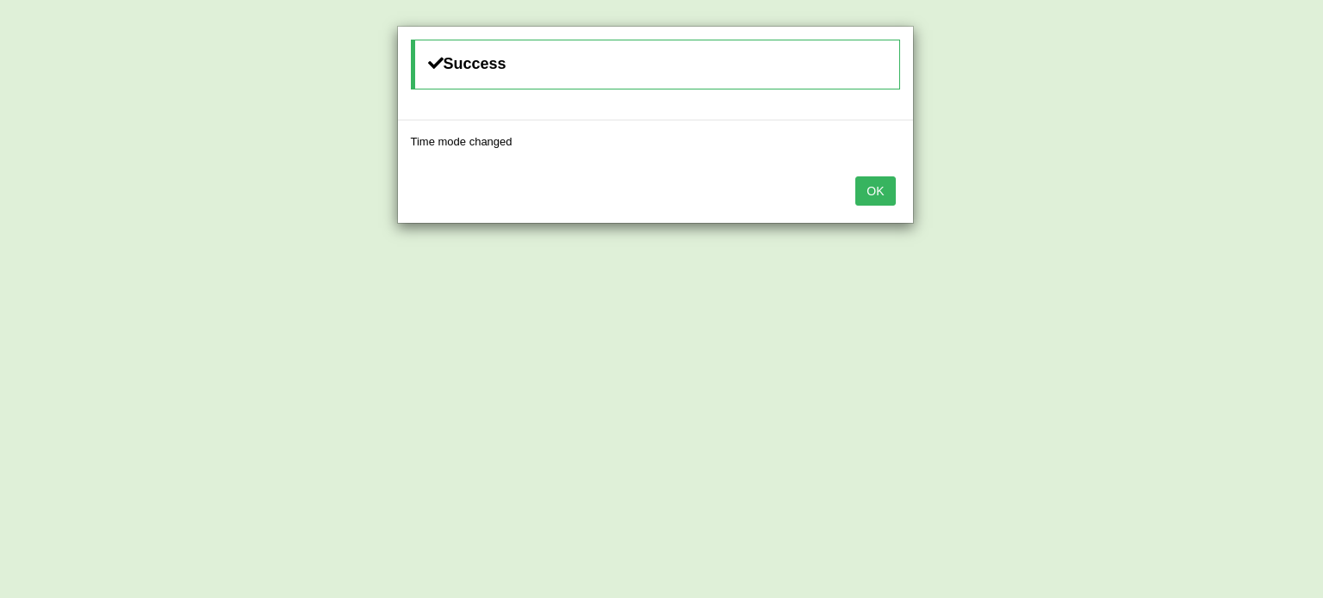
click at [868, 191] on button "OK" at bounding box center [875, 191] width 40 height 29
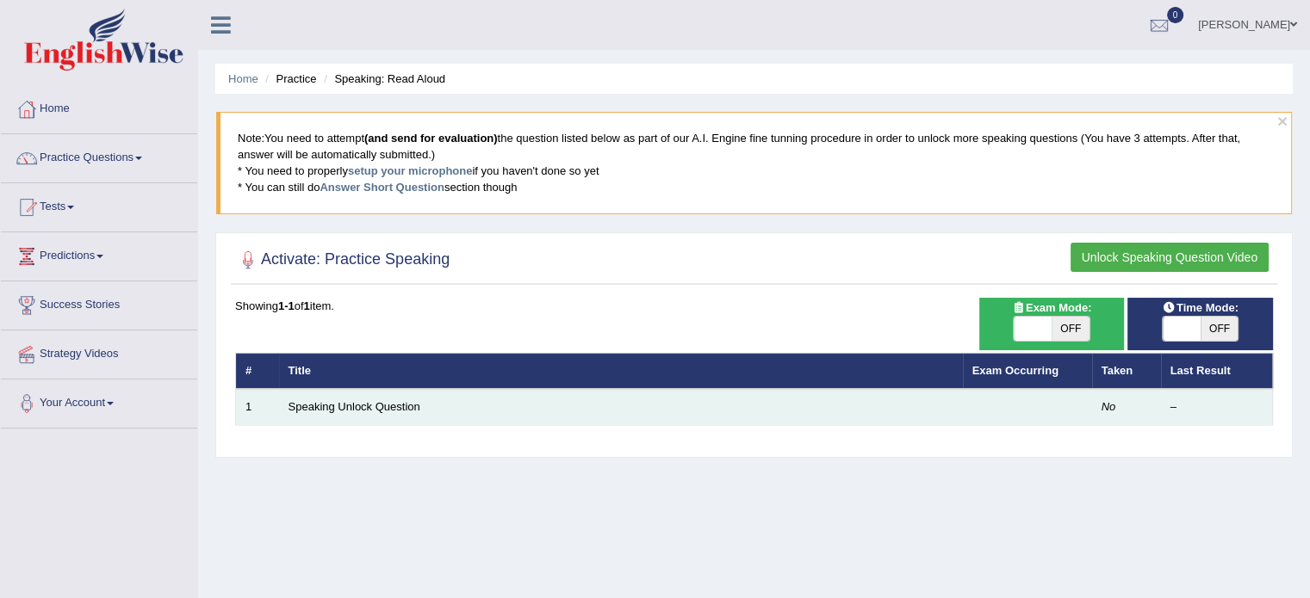
click at [372, 398] on td "Speaking Unlock Question" at bounding box center [621, 407] width 684 height 36
click at [362, 406] on link "Speaking Unlock Question" at bounding box center [354, 406] width 132 height 13
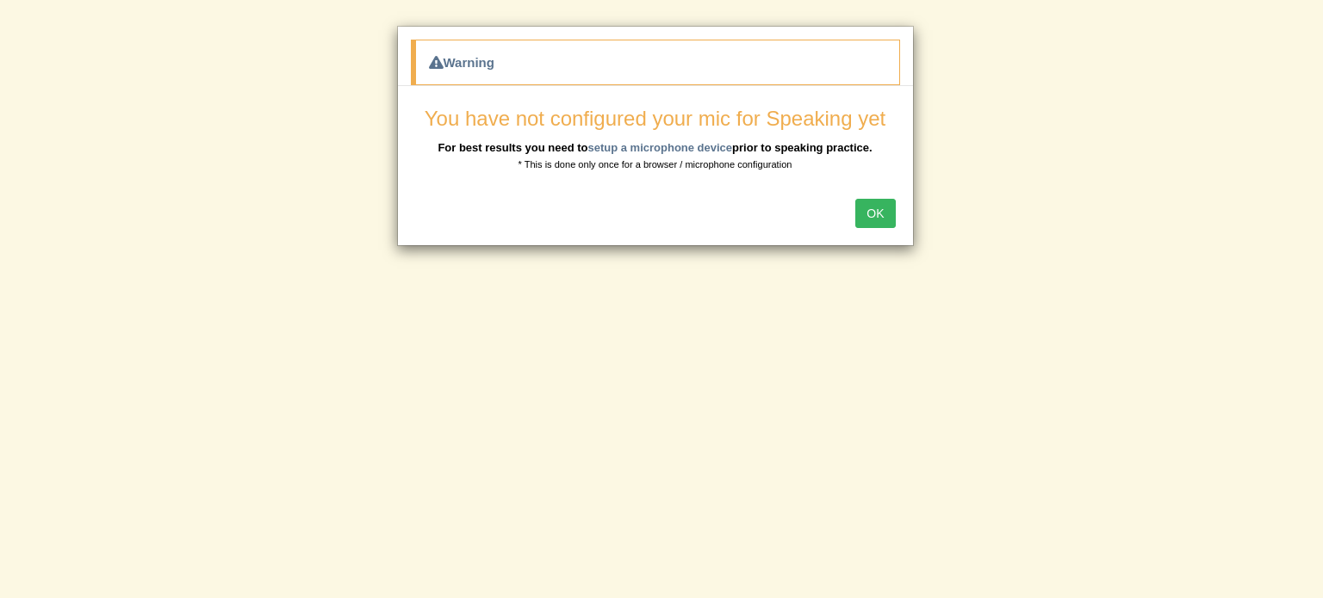
click at [873, 222] on button "OK" at bounding box center [875, 213] width 40 height 29
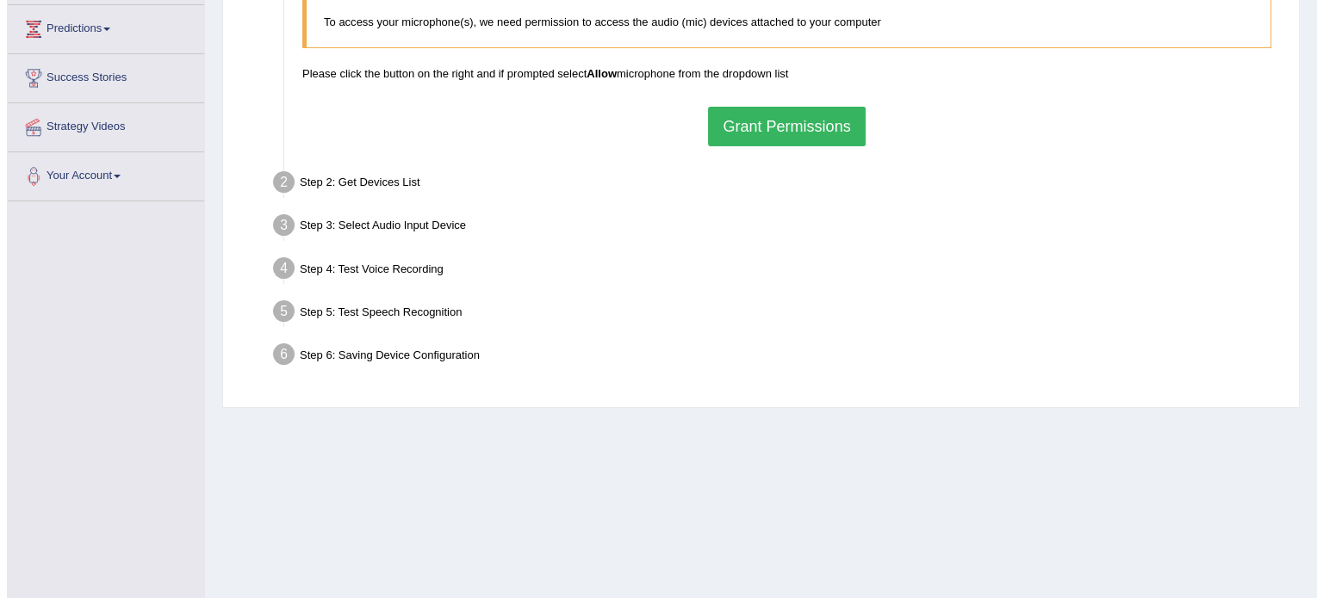
scroll to position [229, 0]
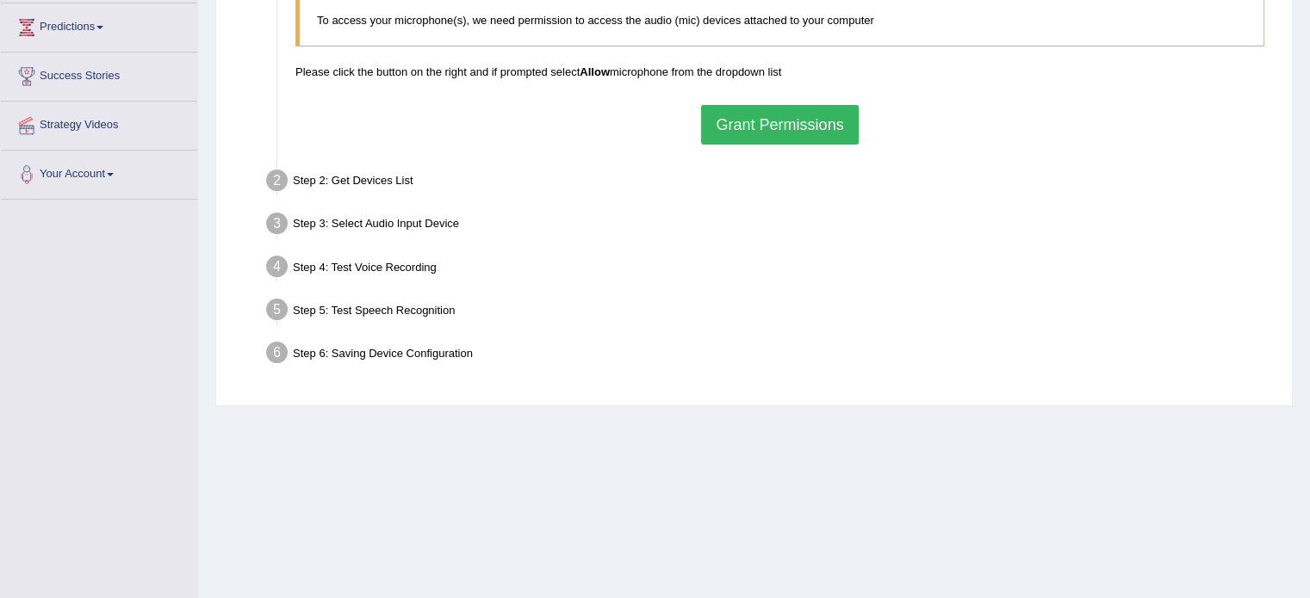
click at [352, 173] on div "Step 2: Get Devices List" at bounding box center [770, 183] width 1025 height 38
click at [316, 182] on div "Step 2: Get Devices List" at bounding box center [770, 183] width 1025 height 38
drag, startPoint x: 735, startPoint y: 139, endPoint x: 741, endPoint y: 123, distance: 16.6
click at [740, 134] on button "Grant Permissions" at bounding box center [779, 125] width 157 height 40
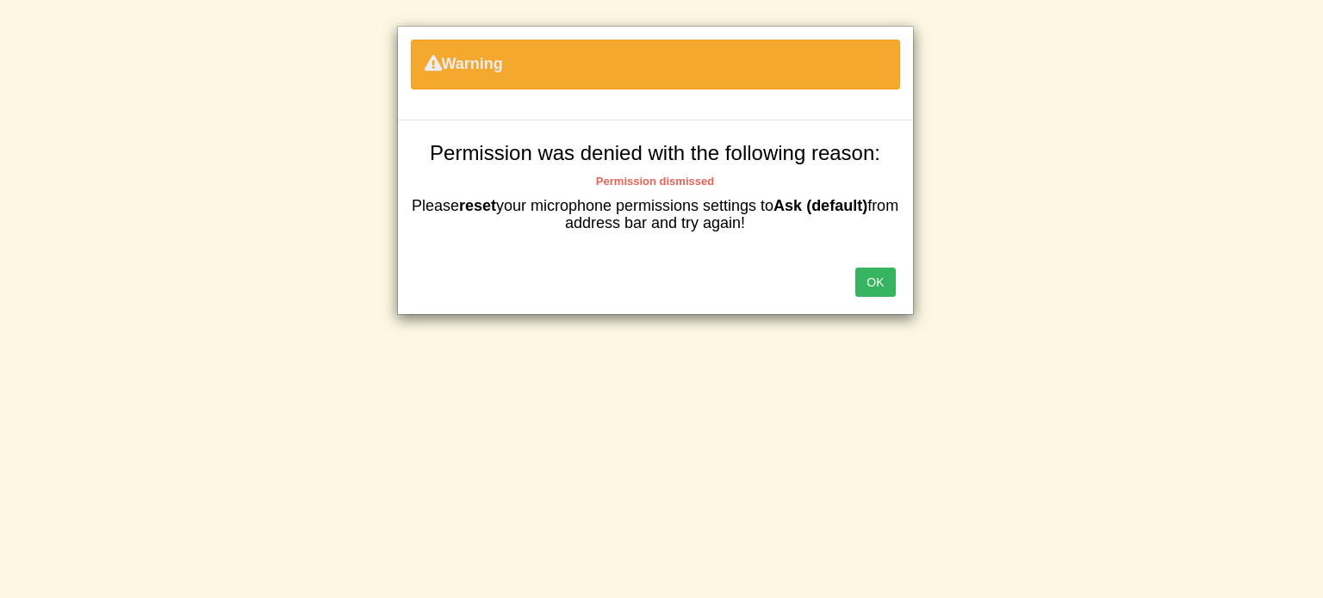
click at [1042, 249] on div "Warning Permission was denied with the following reason: Permission dismissed P…" at bounding box center [661, 299] width 1323 height 598
click at [888, 282] on button "OK" at bounding box center [875, 282] width 40 height 29
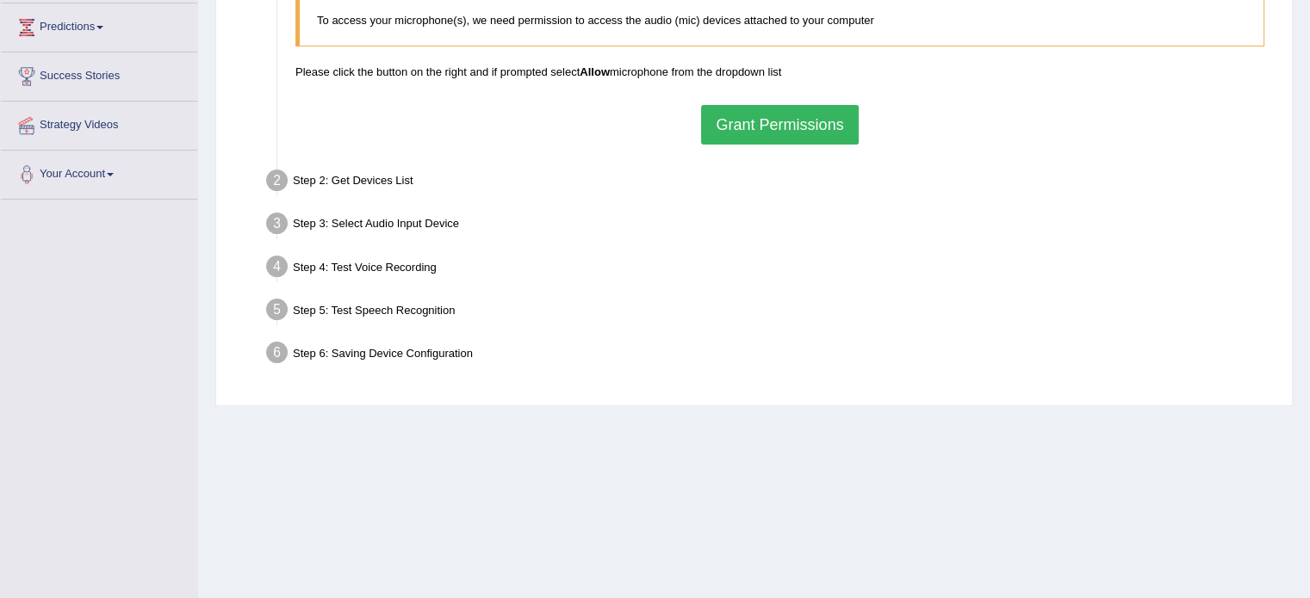
drag, startPoint x: 38, startPoint y: 271, endPoint x: 95, endPoint y: 282, distance: 57.8
click at [69, 271] on div "Toggle navigation Home Practice Questions Speaking Practice Read Aloud Repeat S…" at bounding box center [655, 218] width 1310 height 895
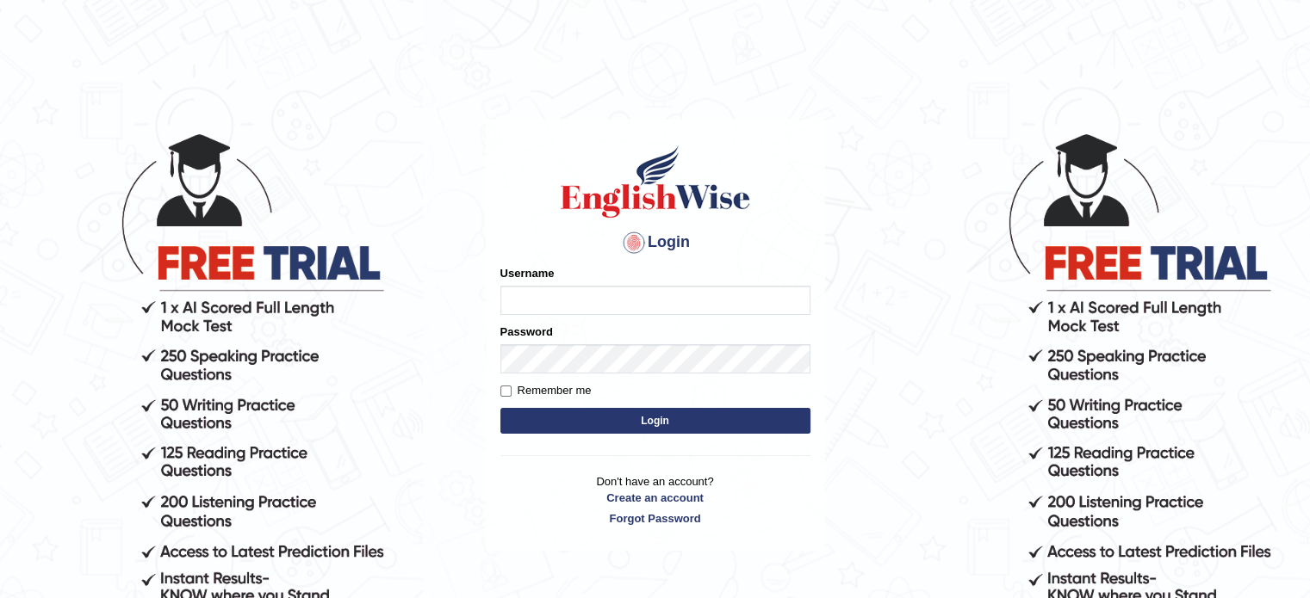
type input "[PERSON_NAME]"
click at [620, 423] on button "Login" at bounding box center [655, 421] width 310 height 26
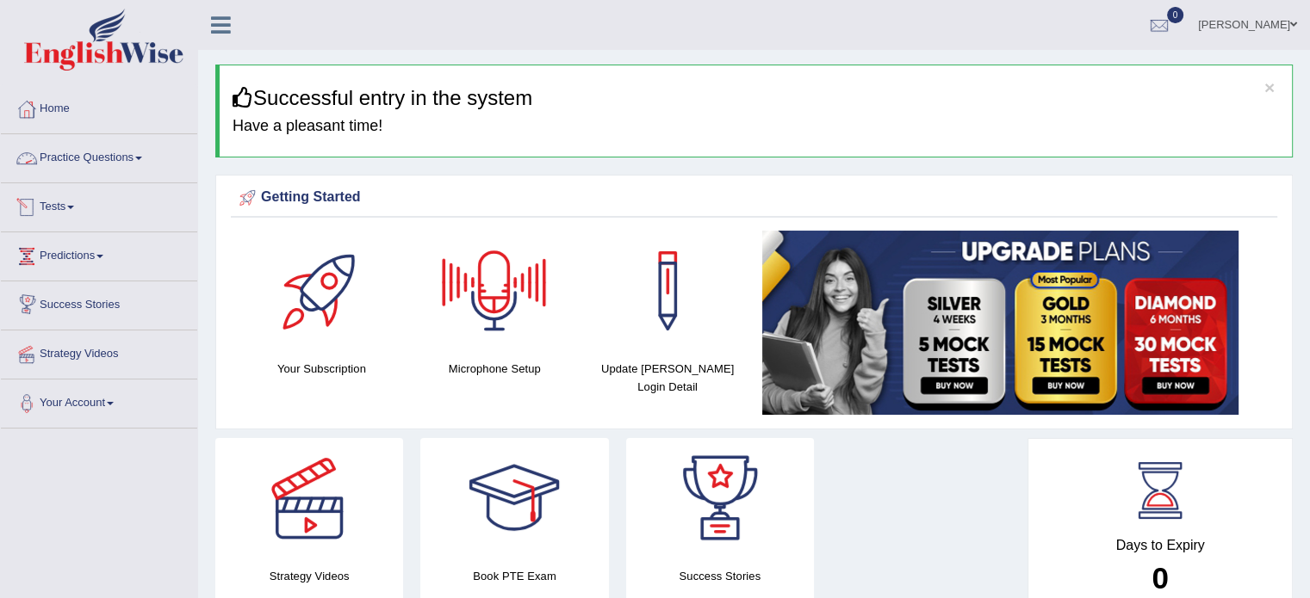
click at [59, 151] on link "Practice Questions" at bounding box center [99, 155] width 196 height 43
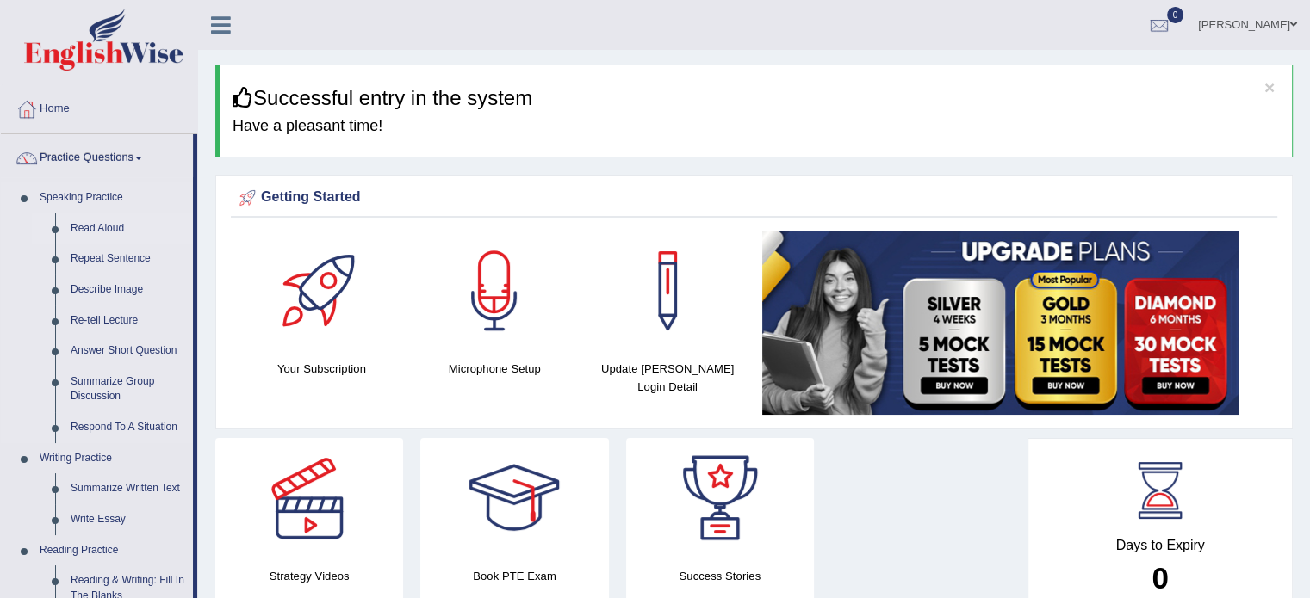
click at [83, 228] on link "Read Aloud" at bounding box center [128, 229] width 130 height 31
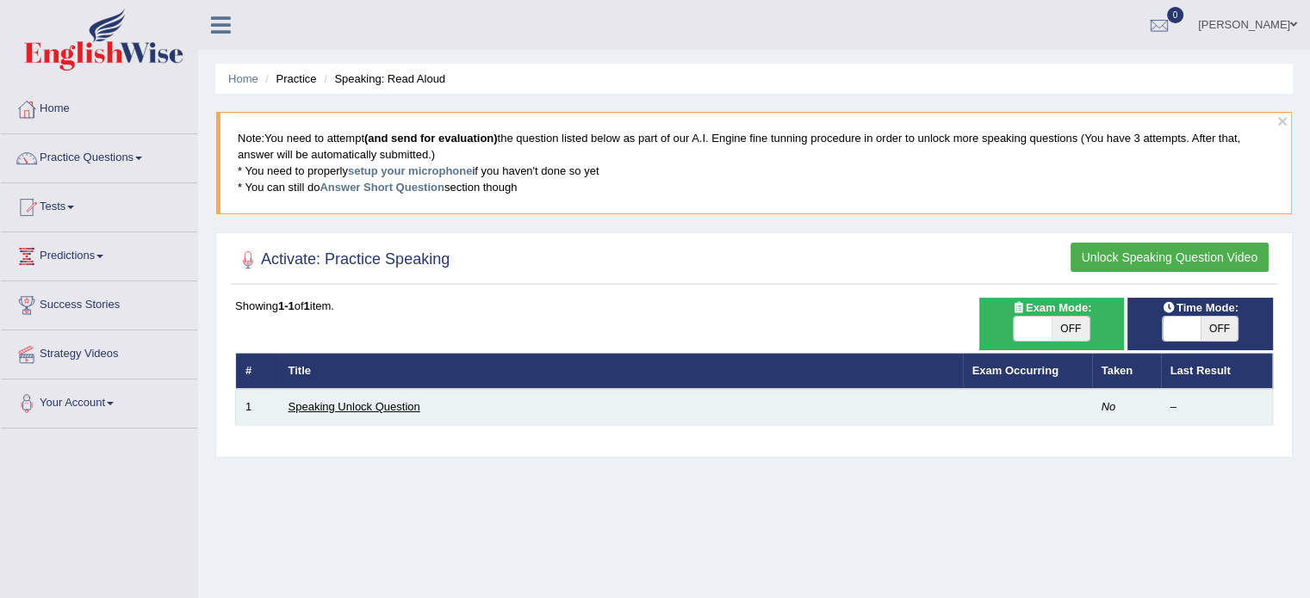
click at [355, 409] on link "Speaking Unlock Question" at bounding box center [354, 406] width 132 height 13
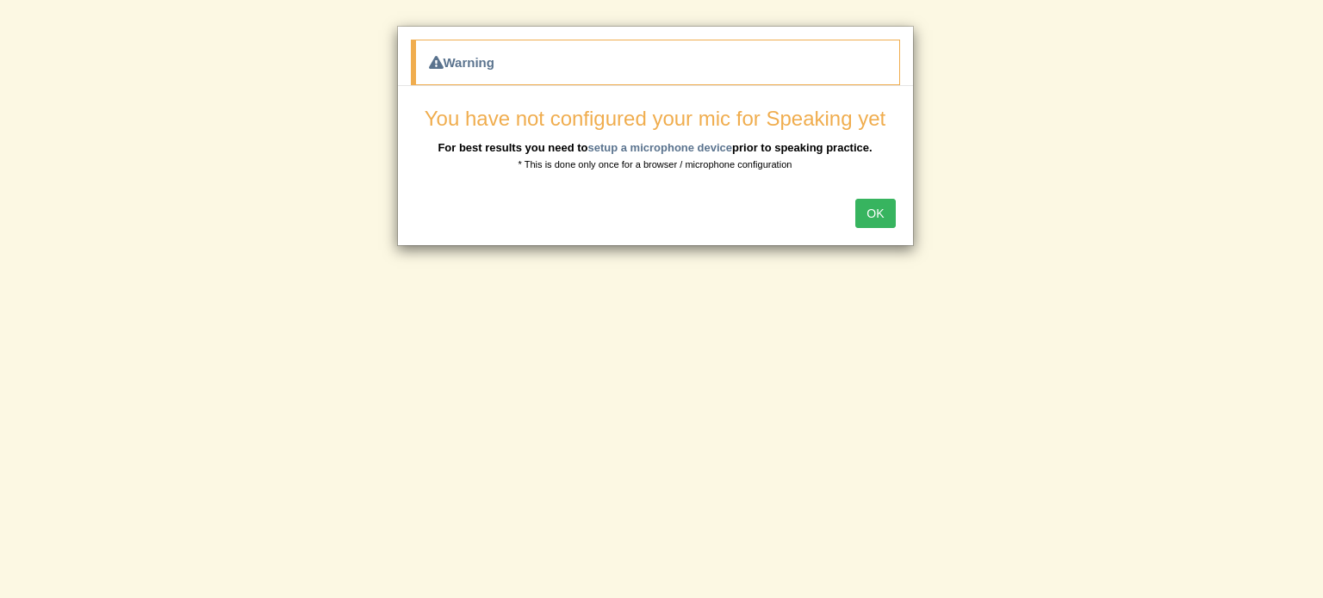
click at [877, 214] on button "OK" at bounding box center [875, 213] width 40 height 29
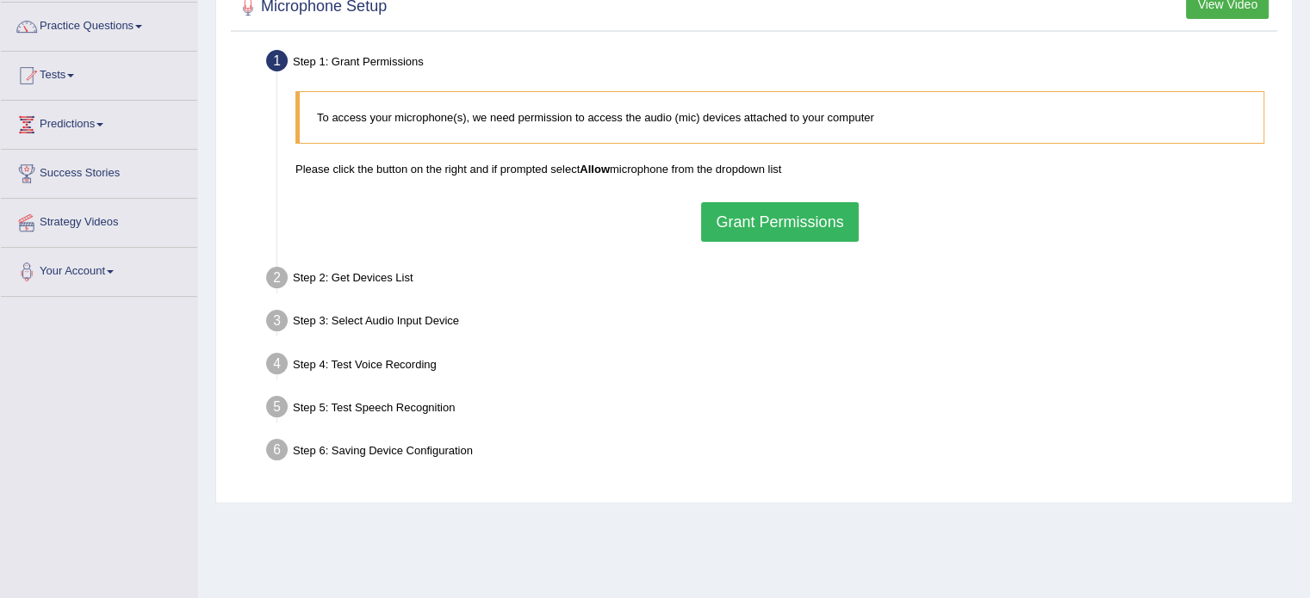
scroll to position [139, 0]
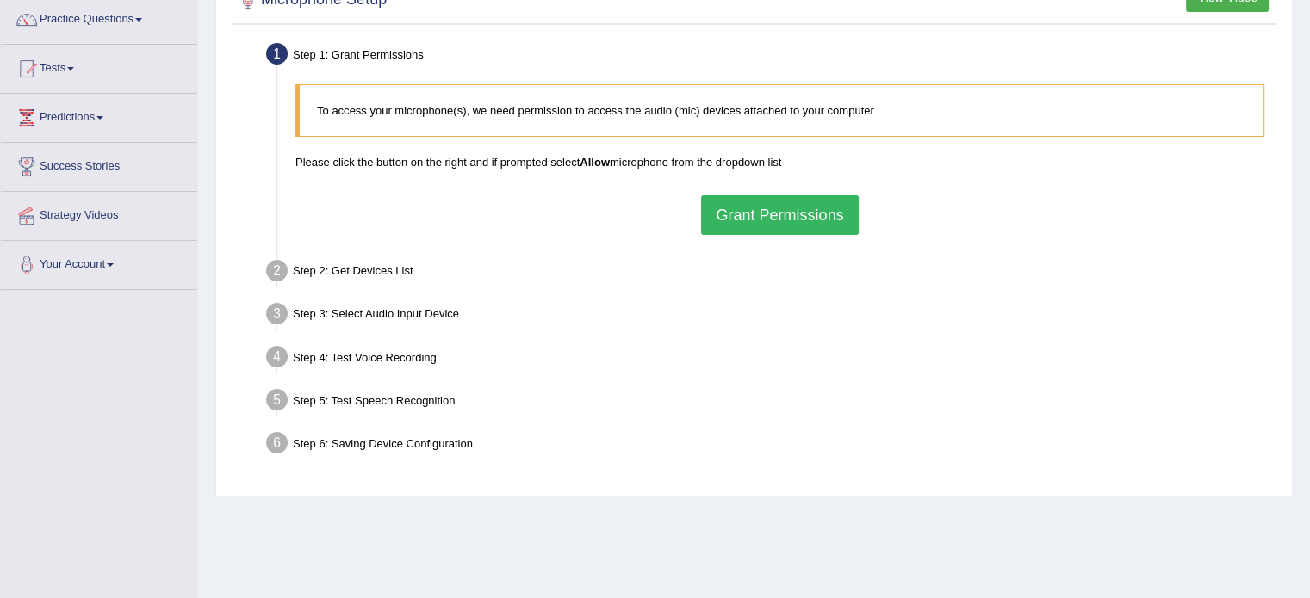
click at [348, 269] on div "Step 2: Get Devices List" at bounding box center [770, 274] width 1025 height 38
drag, startPoint x: 286, startPoint y: 271, endPoint x: 375, endPoint y: 276, distance: 89.7
click at [286, 270] on li "Step 2: Get Devices List In this step will be enumerate all available microphon…" at bounding box center [771, 274] width 1003 height 38
click at [761, 213] on button "Grant Permissions" at bounding box center [779, 215] width 157 height 40
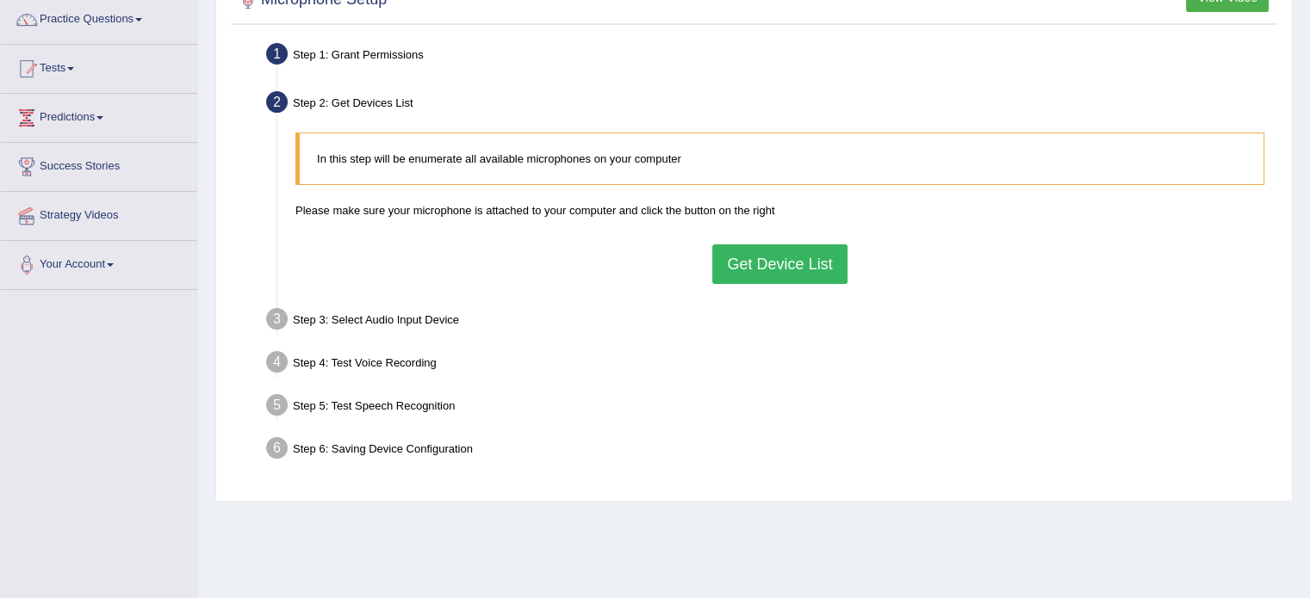
click at [767, 271] on button "Get Device List" at bounding box center [779, 265] width 134 height 40
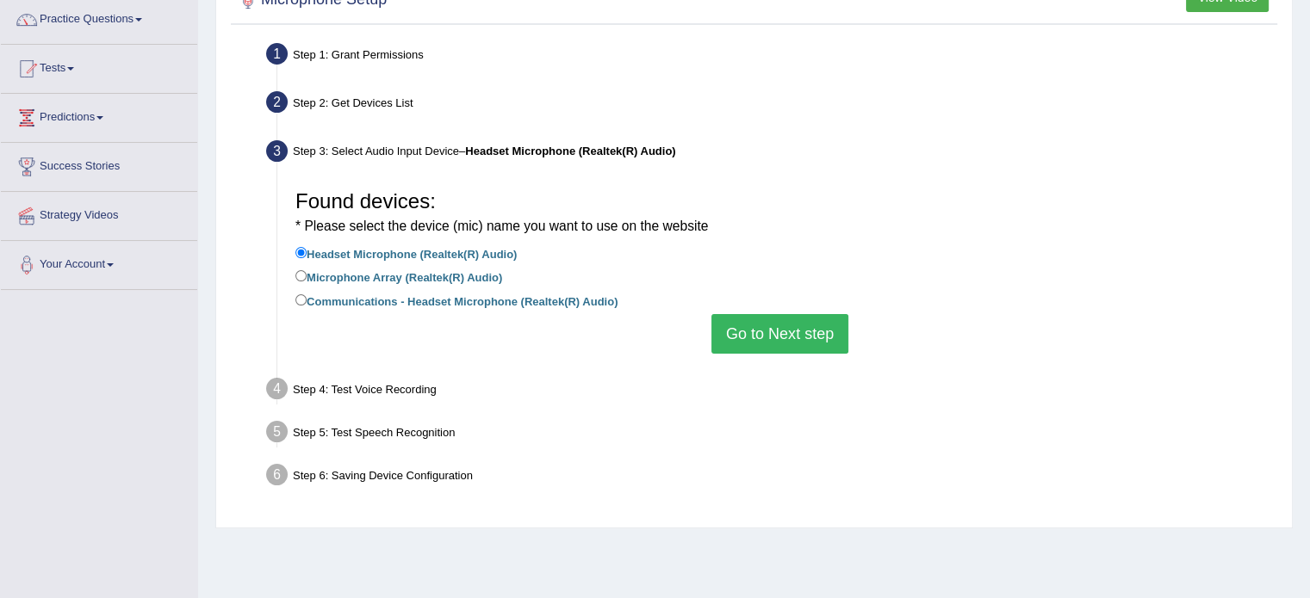
click at [400, 244] on label "Headset Microphone (Realtek(R) Audio)" at bounding box center [405, 253] width 221 height 19
click at [307, 247] on input "Headset Microphone (Realtek(R) Audio)" at bounding box center [300, 252] width 11 height 11
click at [352, 251] on label "Headset Microphone (Realtek(R) Audio)" at bounding box center [405, 253] width 221 height 19
click at [307, 251] on input "Headset Microphone (Realtek(R) Audio)" at bounding box center [300, 252] width 11 height 11
click at [303, 254] on input "Headset Microphone (Realtek(R) Audio)" at bounding box center [300, 252] width 11 height 11
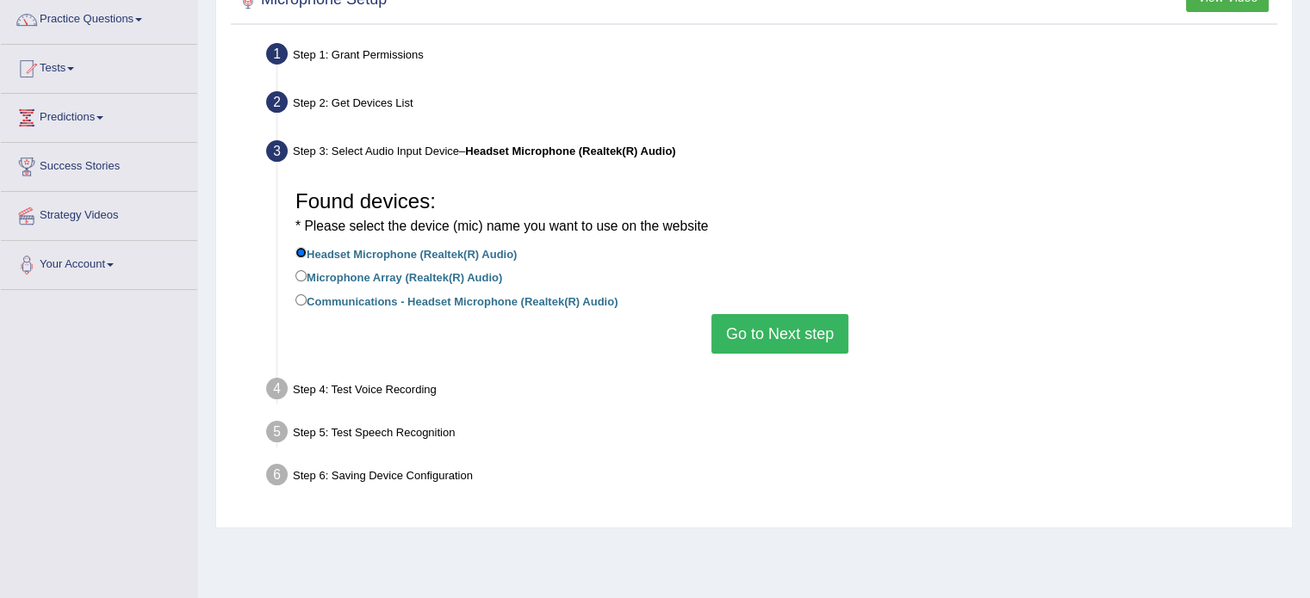
click at [302, 251] on input "Headset Microphone (Realtek(R) Audio)" at bounding box center [300, 252] width 11 height 11
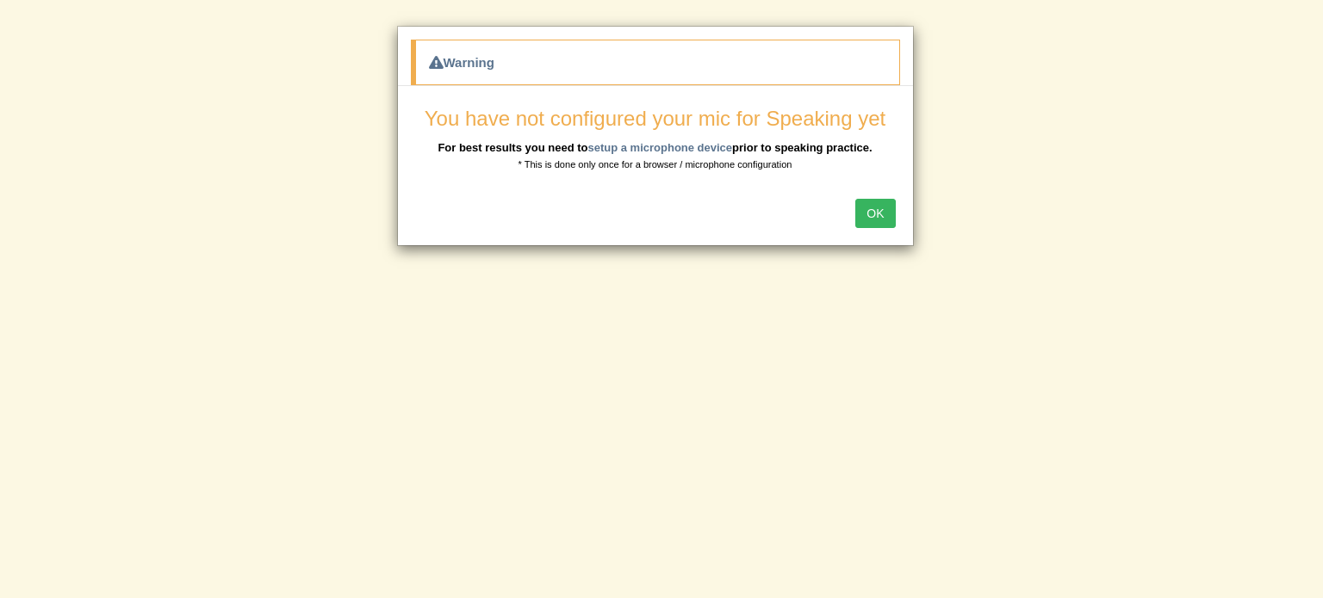
click at [901, 218] on div "OK" at bounding box center [655, 215] width 515 height 60
click at [876, 205] on button "OK" at bounding box center [875, 213] width 40 height 29
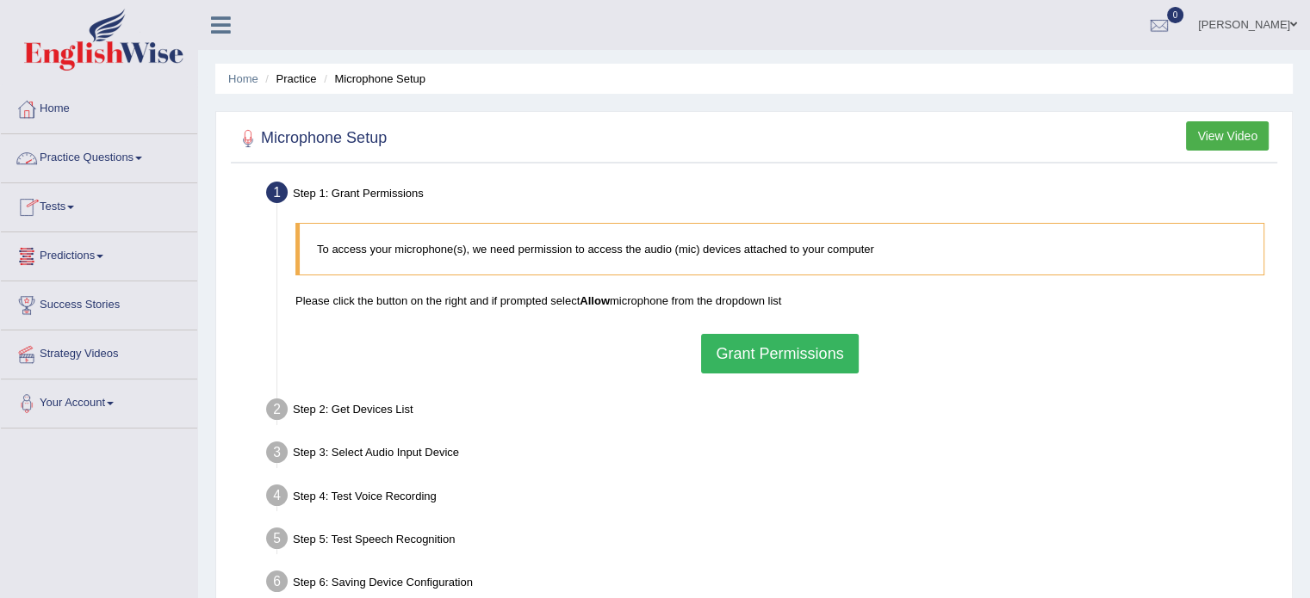
click at [90, 154] on link "Practice Questions" at bounding box center [99, 155] width 196 height 43
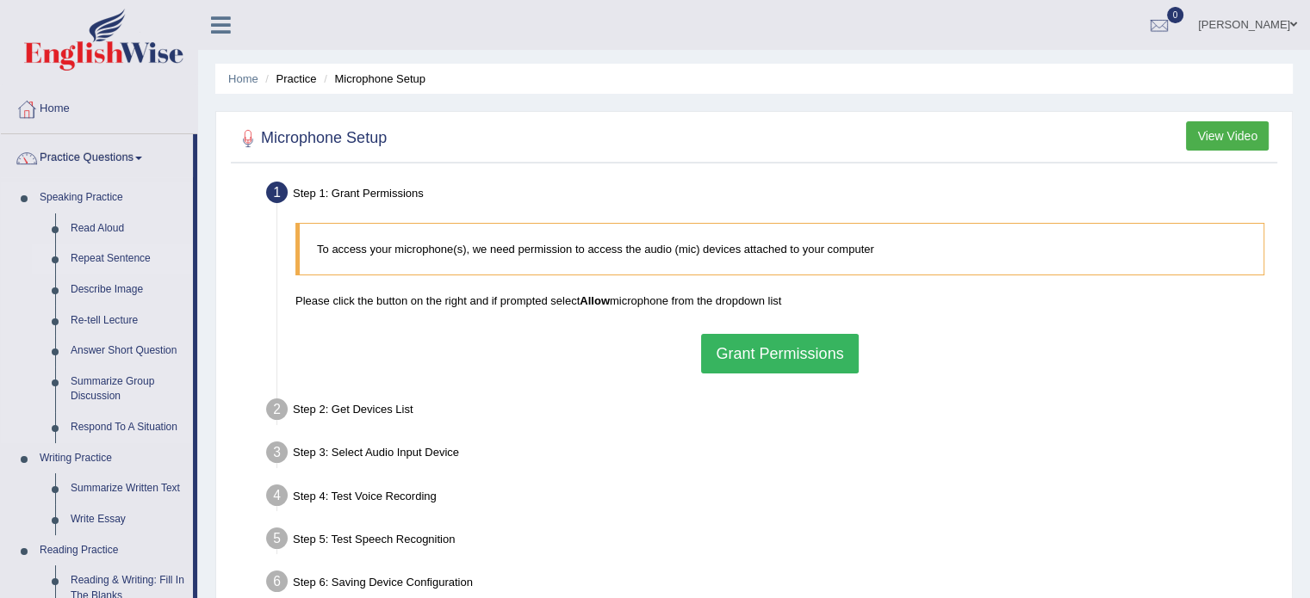
click at [104, 255] on link "Repeat Sentence" at bounding box center [128, 259] width 130 height 31
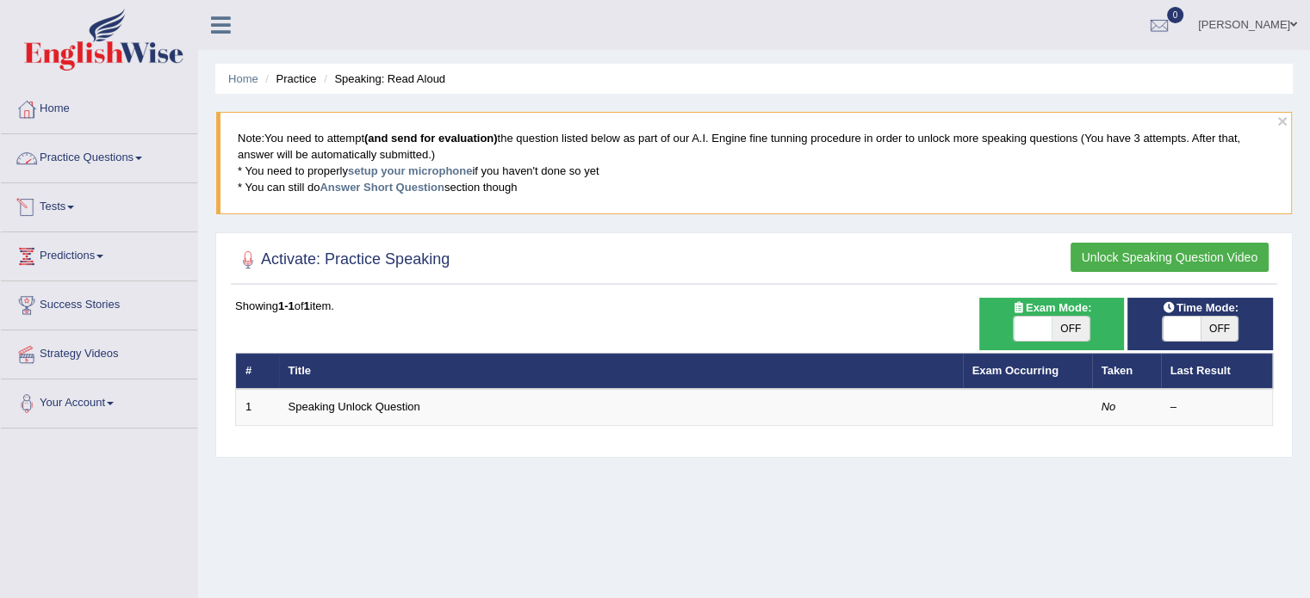
click at [79, 154] on link "Practice Questions" at bounding box center [99, 155] width 196 height 43
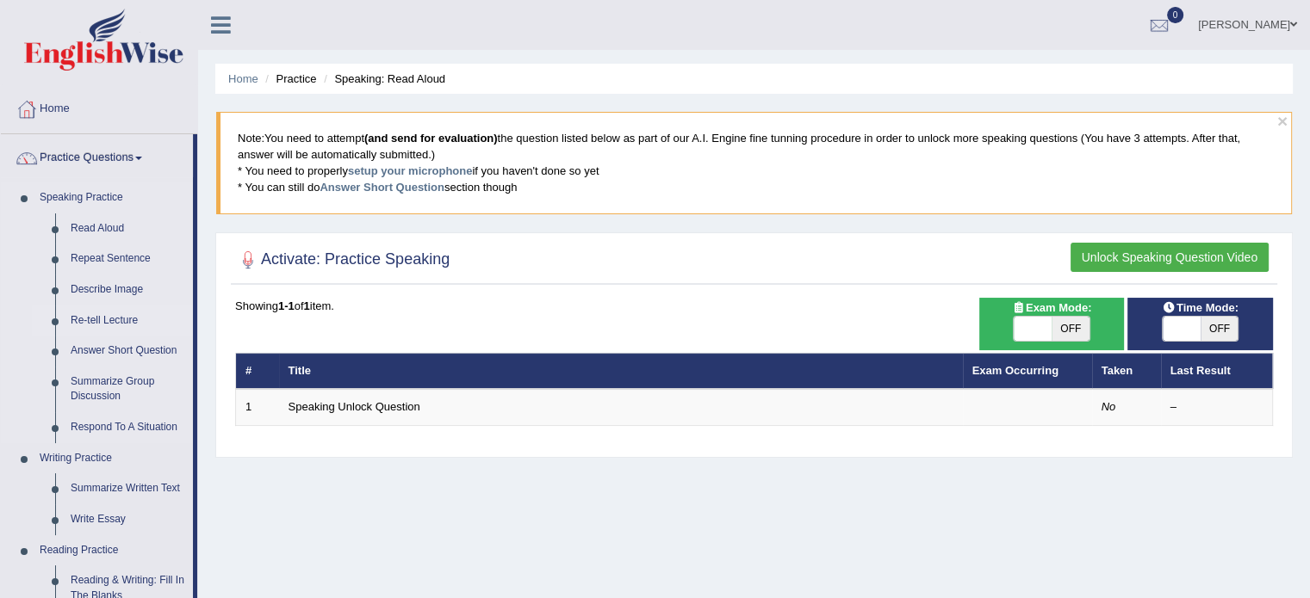
click at [113, 313] on link "Re-tell Lecture" at bounding box center [128, 321] width 130 height 31
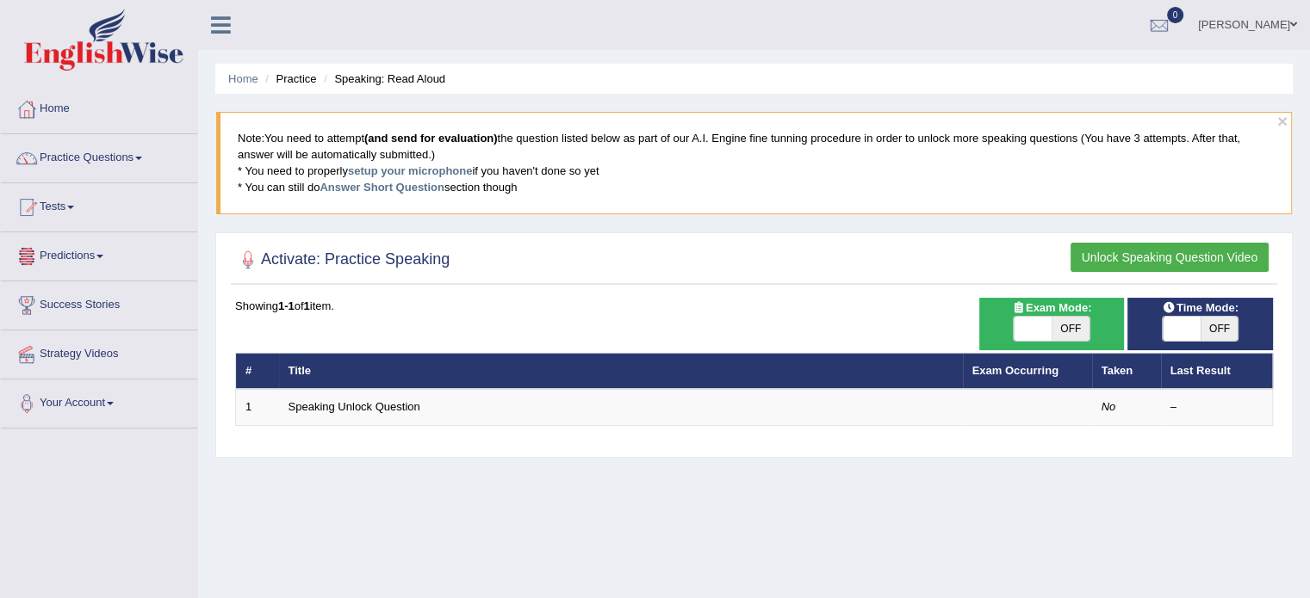
click at [89, 251] on link "Predictions" at bounding box center [99, 253] width 196 height 43
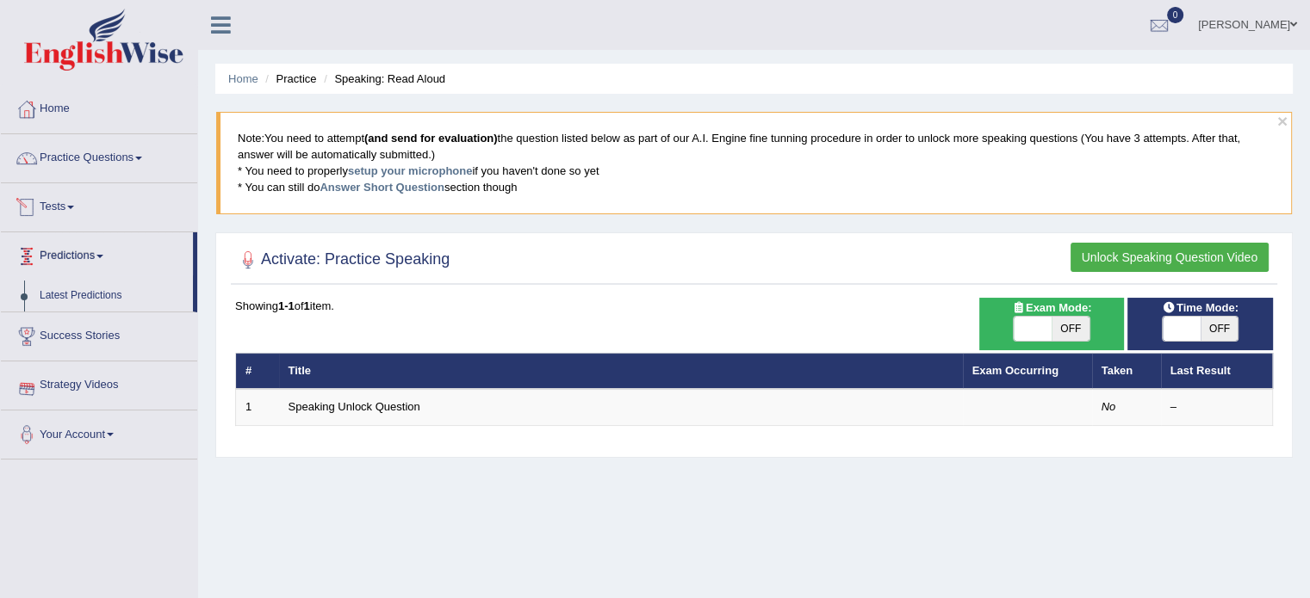
click at [71, 204] on link "Tests" at bounding box center [99, 204] width 196 height 43
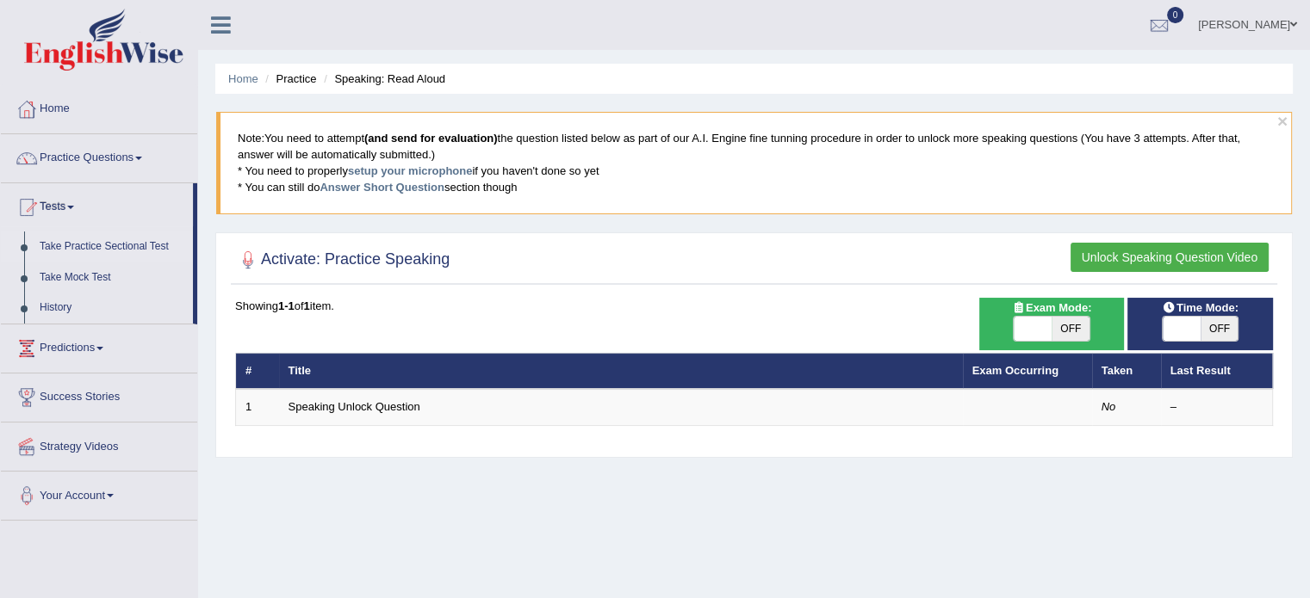
click at [130, 244] on link "Take Practice Sectional Test" at bounding box center [112, 247] width 161 height 31
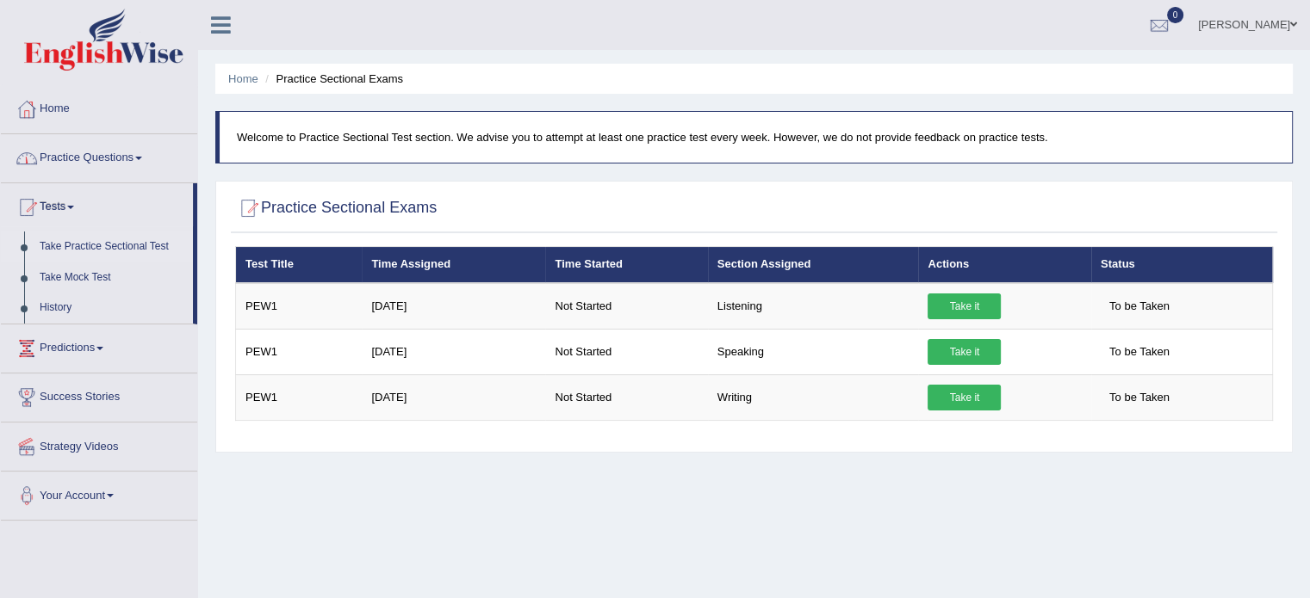
click at [118, 153] on link "Practice Questions" at bounding box center [99, 155] width 196 height 43
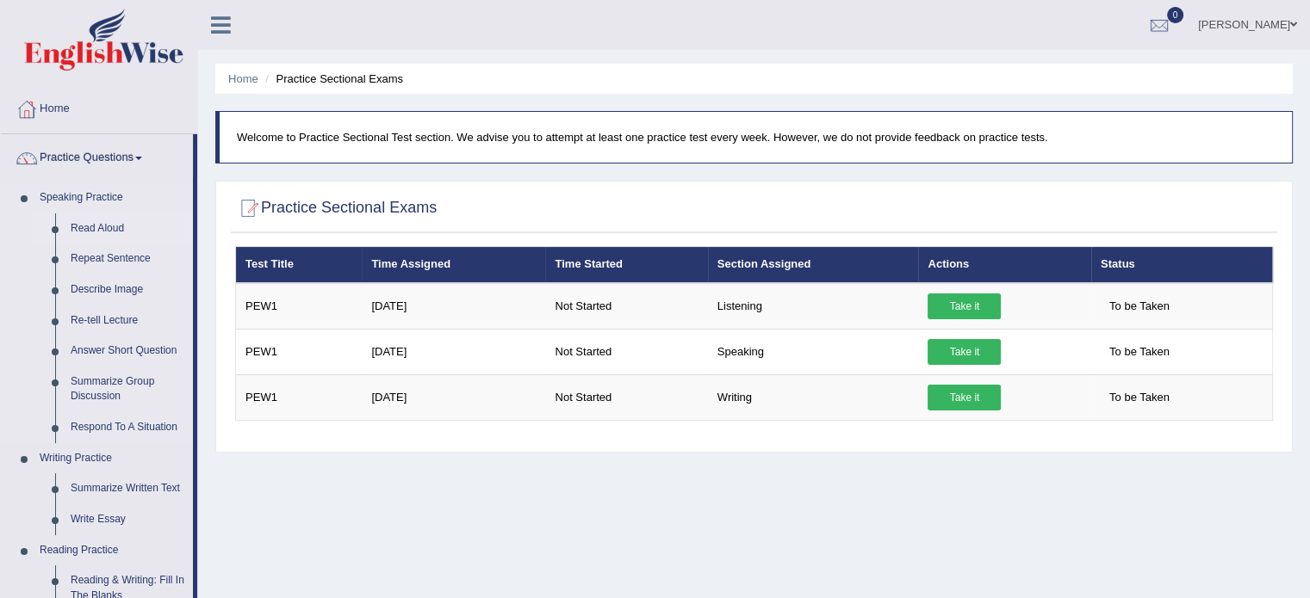
click at [112, 222] on link "Read Aloud" at bounding box center [128, 229] width 130 height 31
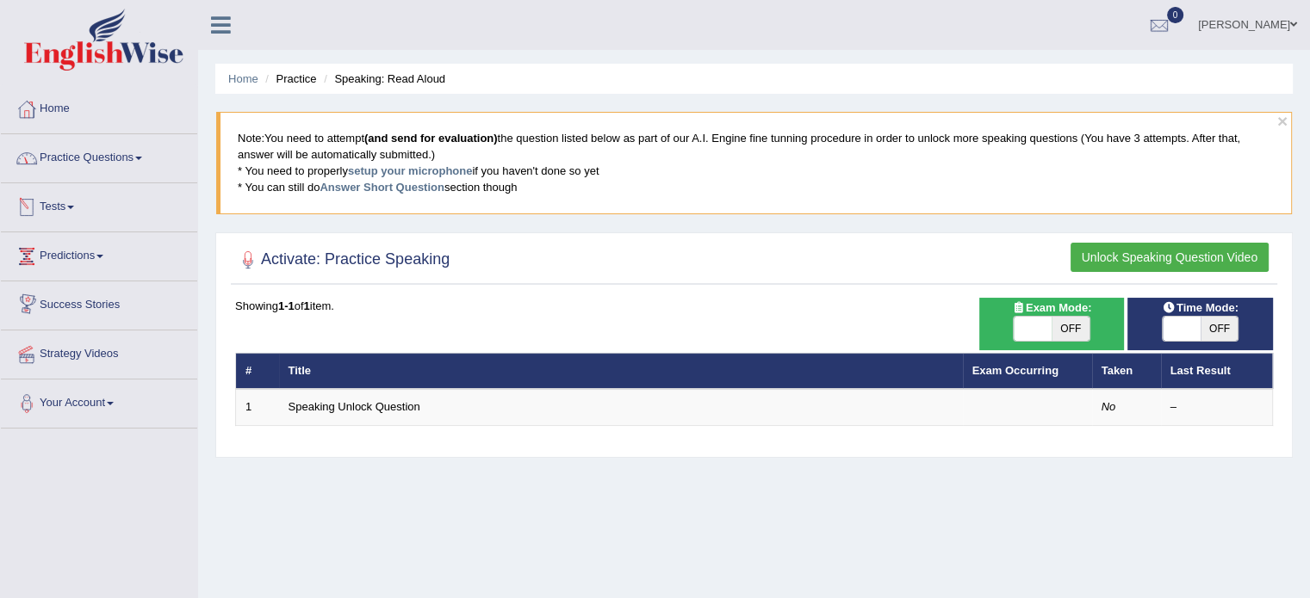
click at [90, 302] on link "Success Stories" at bounding box center [99, 303] width 196 height 43
